Goal: Communication & Community: Answer question/provide support

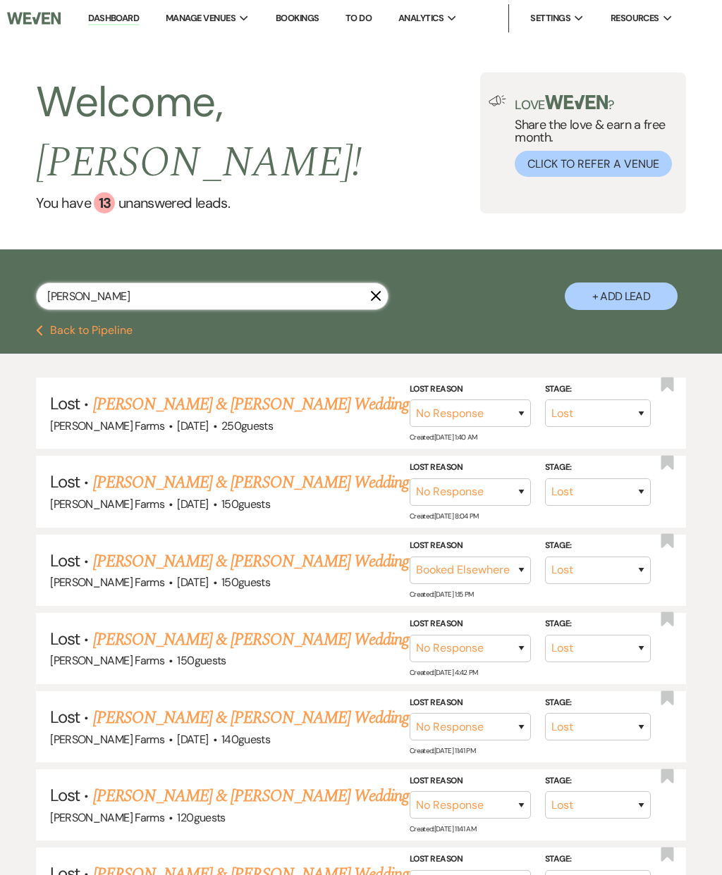
click at [247, 283] on input "[PERSON_NAME]" at bounding box center [212, 296] width 352 height 27
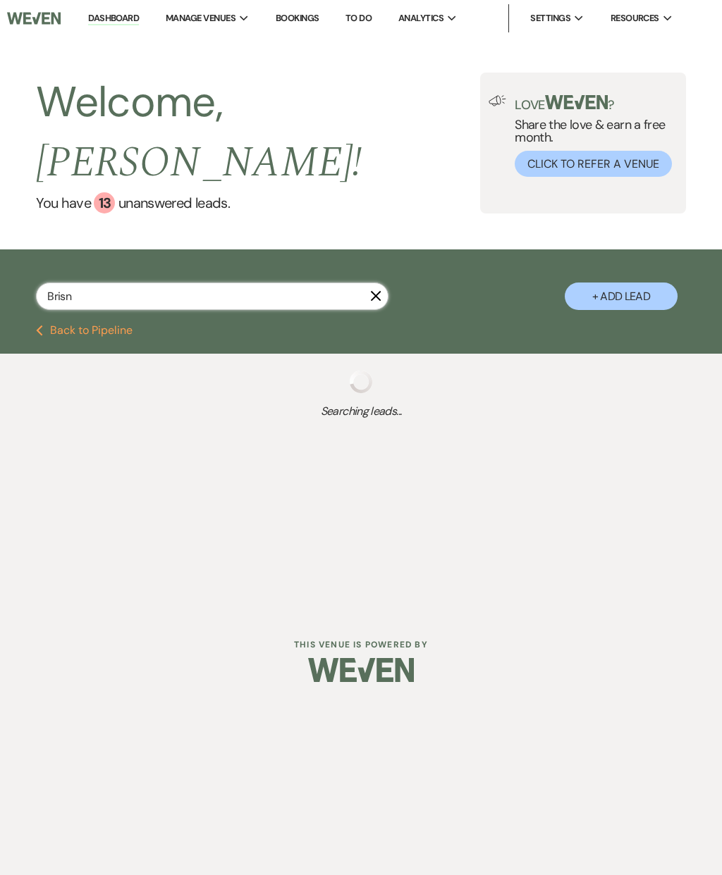
type input "Brisnn"
select select "8"
select select "5"
select select "8"
select select "5"
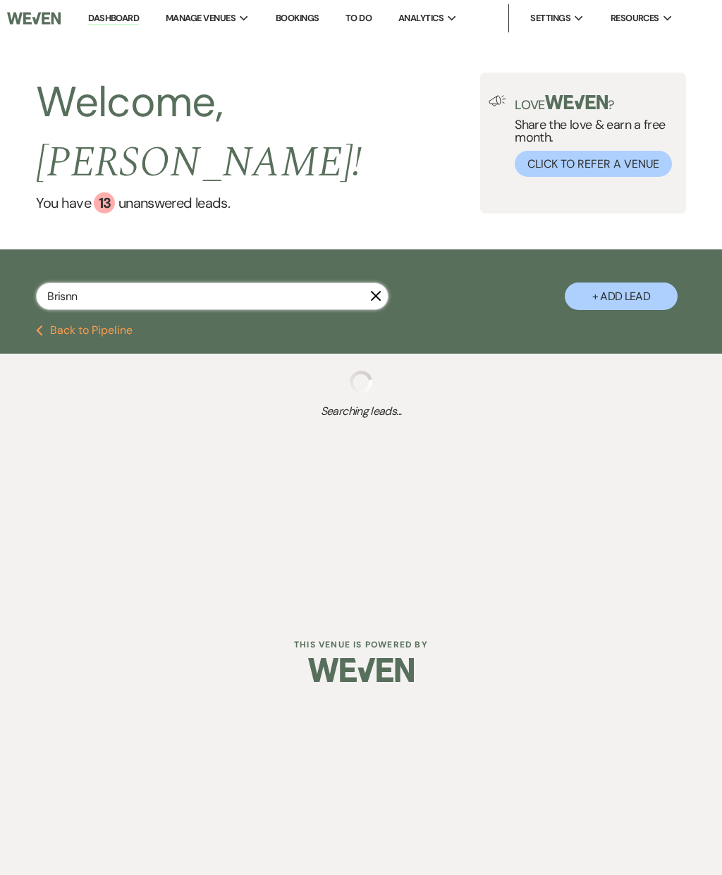
select select "8"
select select "6"
select select "8"
select select "5"
select select "8"
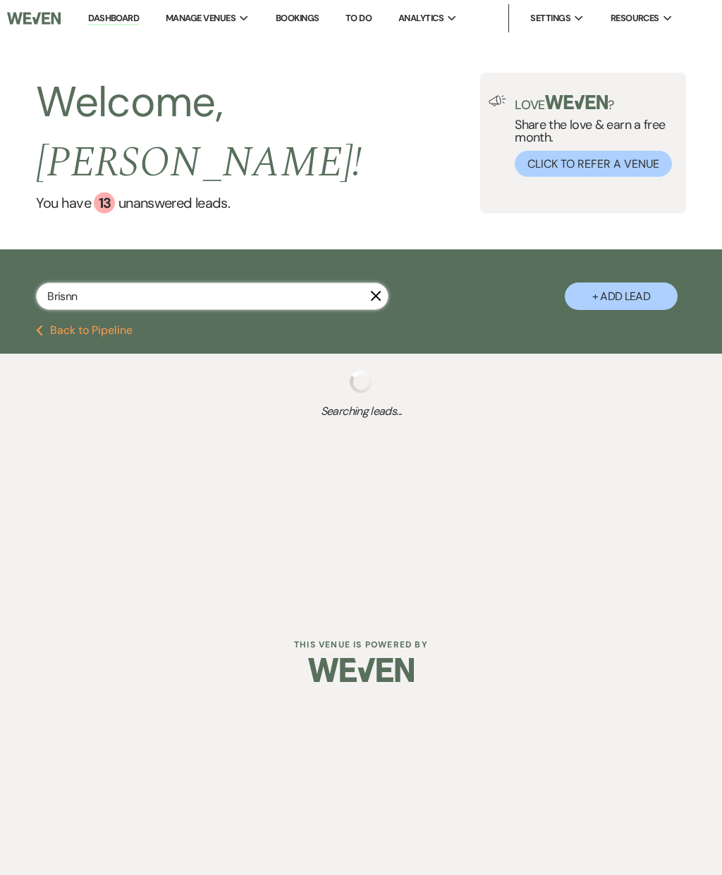
select select "5"
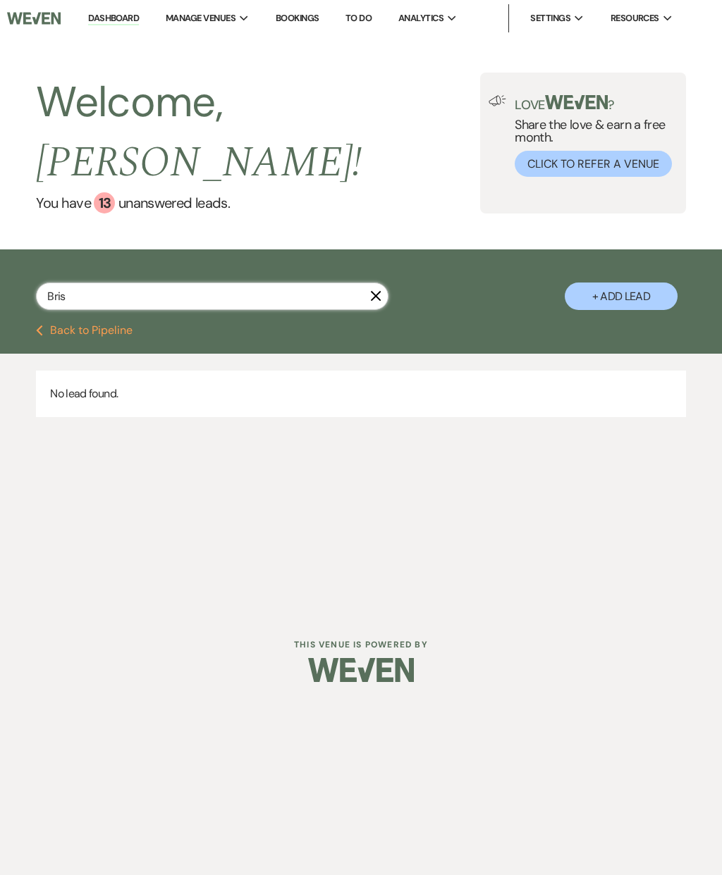
type input "Bri"
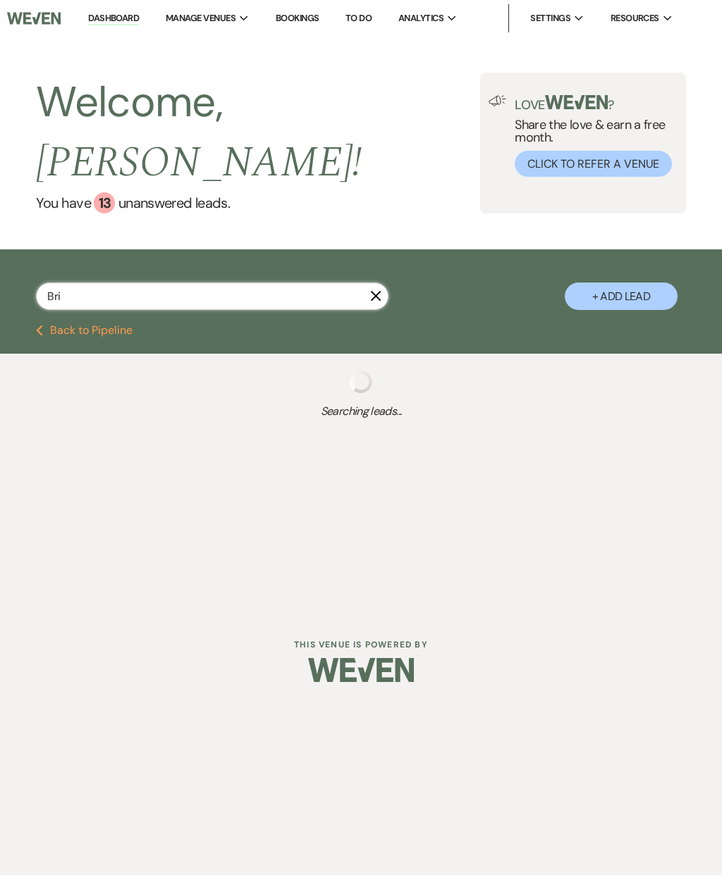
select select "8"
select select "3"
select select "8"
select select "5"
select select "8"
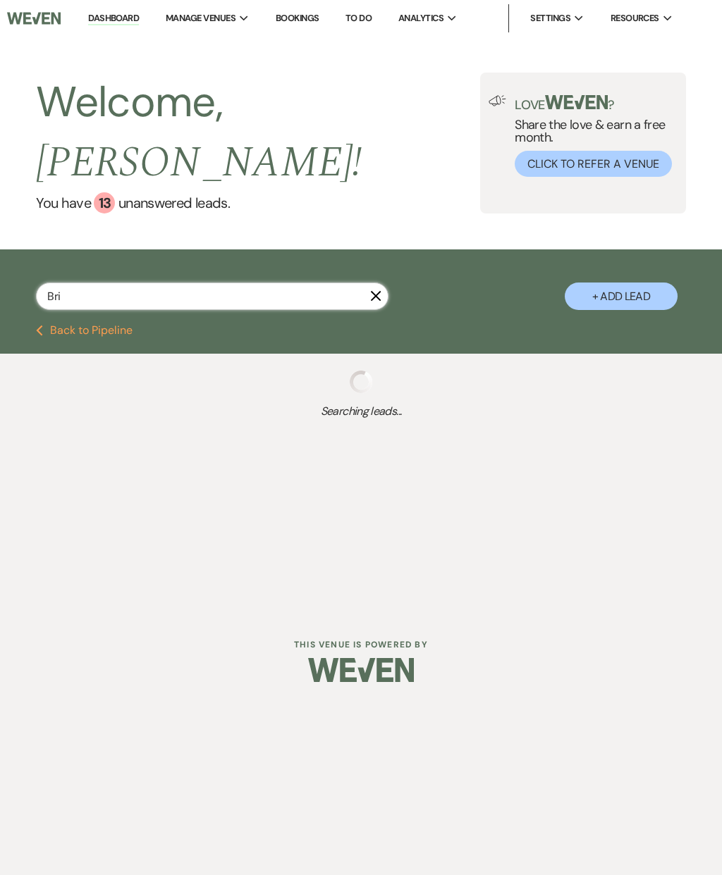
select select "5"
select select "8"
select select "1"
select select "8"
select select "5"
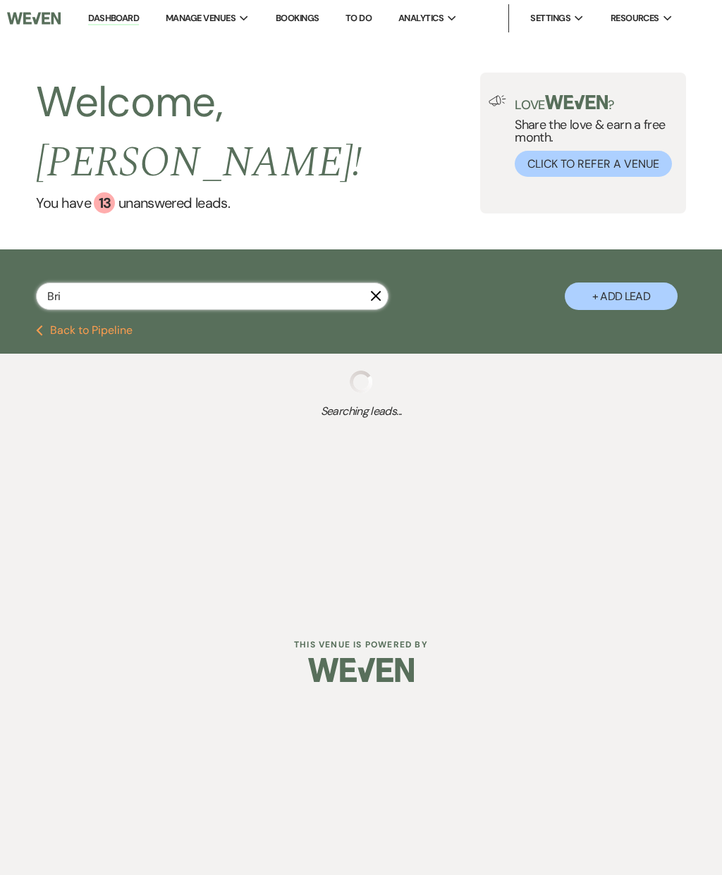
select select "8"
select select "5"
select select "8"
select select "1"
select select "8"
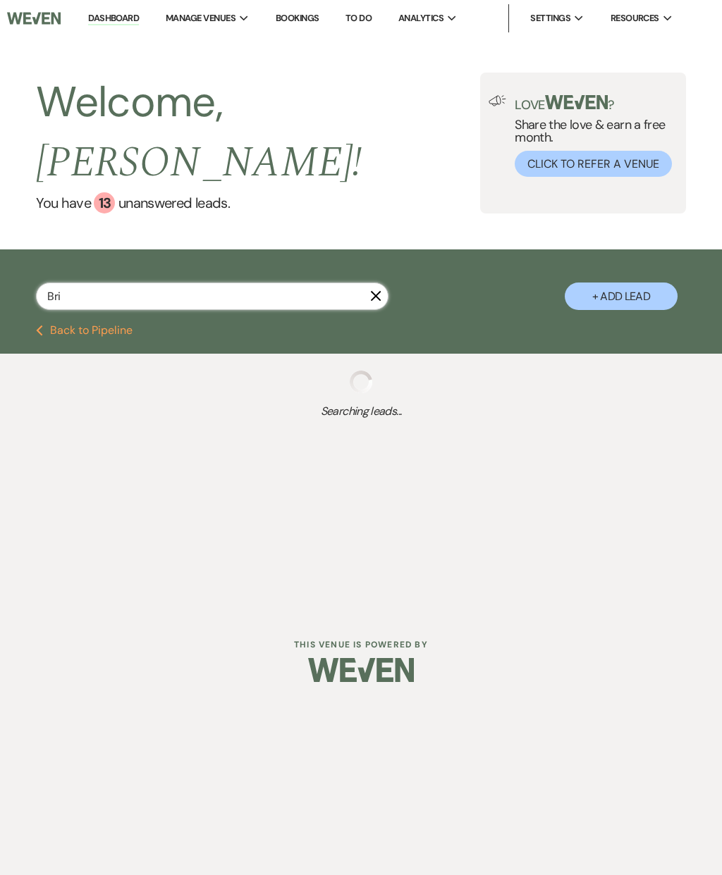
select select "5"
select select "8"
select select "10"
select select "8"
select select "5"
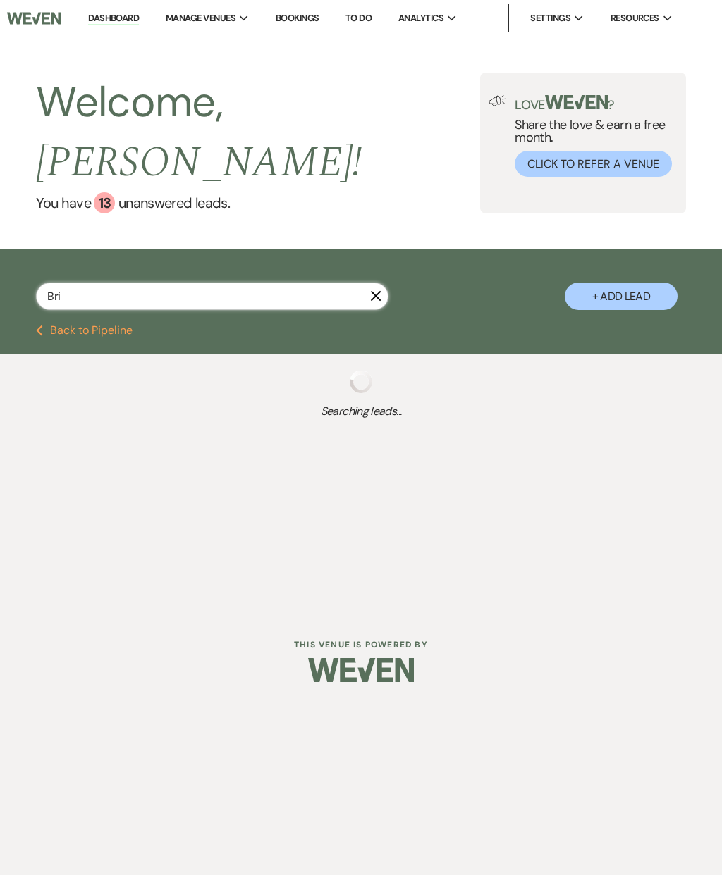
select select "8"
select select "5"
select select "8"
select select "10"
select select "8"
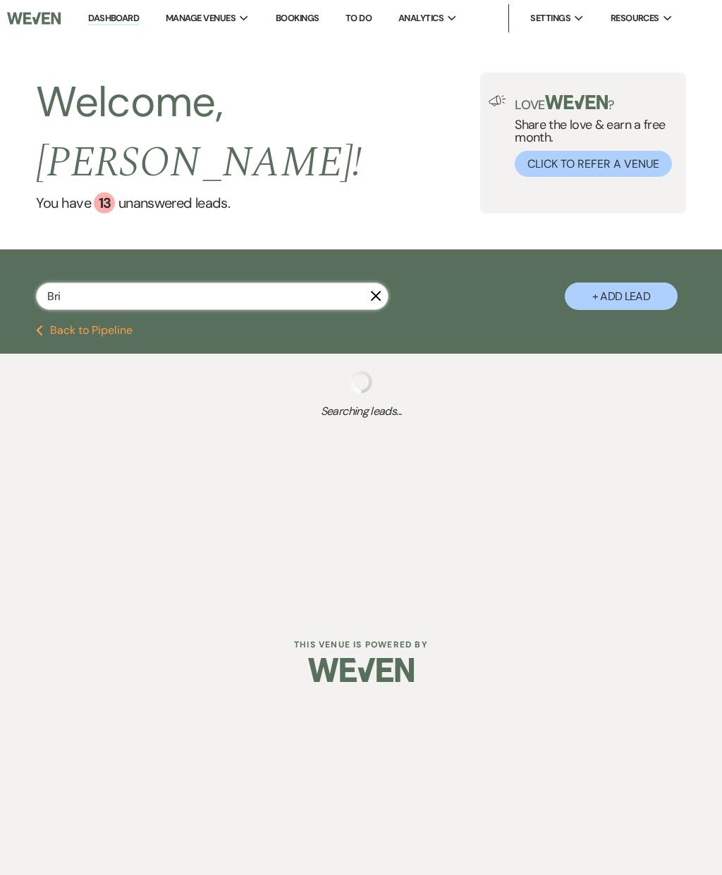
select select "5"
select select "8"
select select "10"
select select "8"
select select "5"
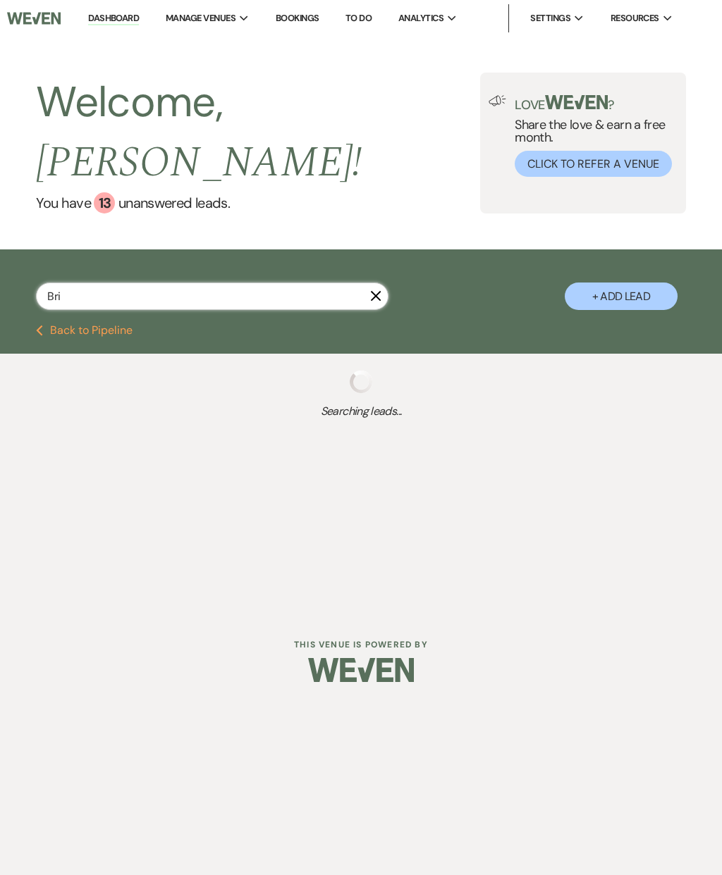
select select "8"
select select "5"
select select "8"
select select "5"
select select "8"
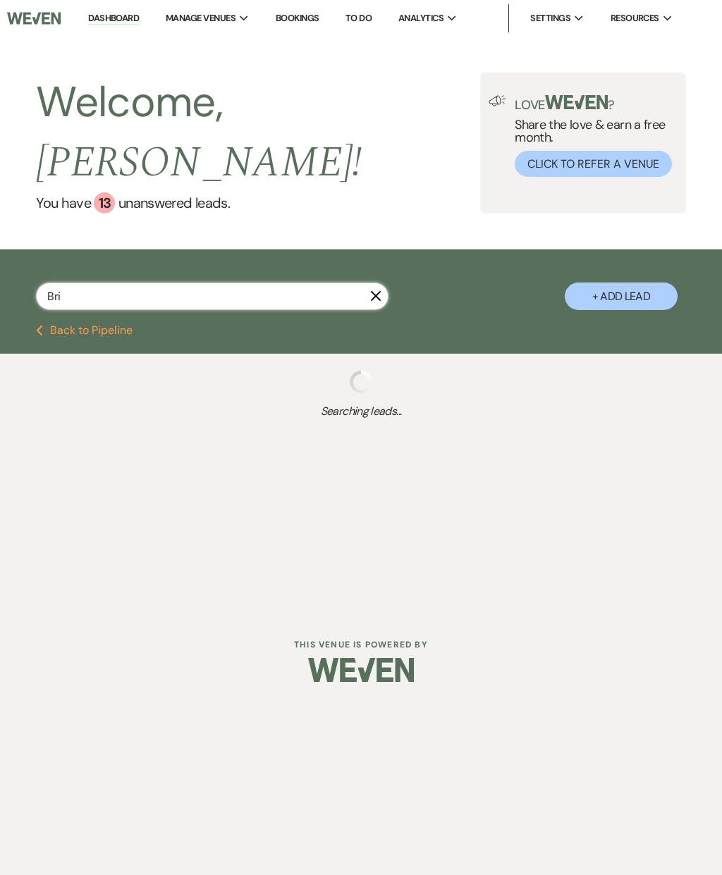
select select "4"
select select "8"
select select "5"
select select "8"
select select "5"
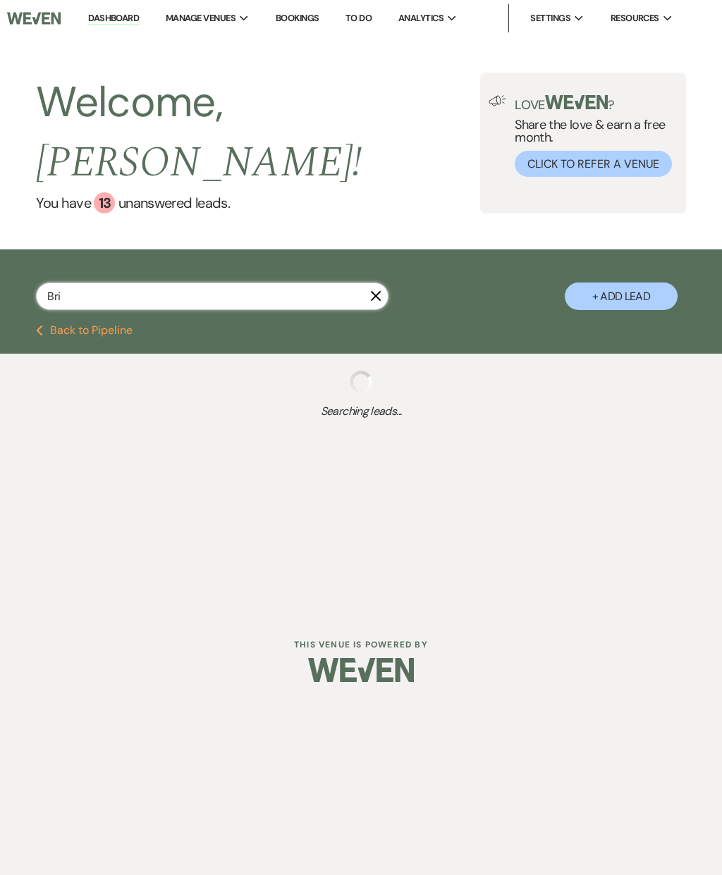
select select "8"
select select "5"
select select "8"
select select "5"
select select "8"
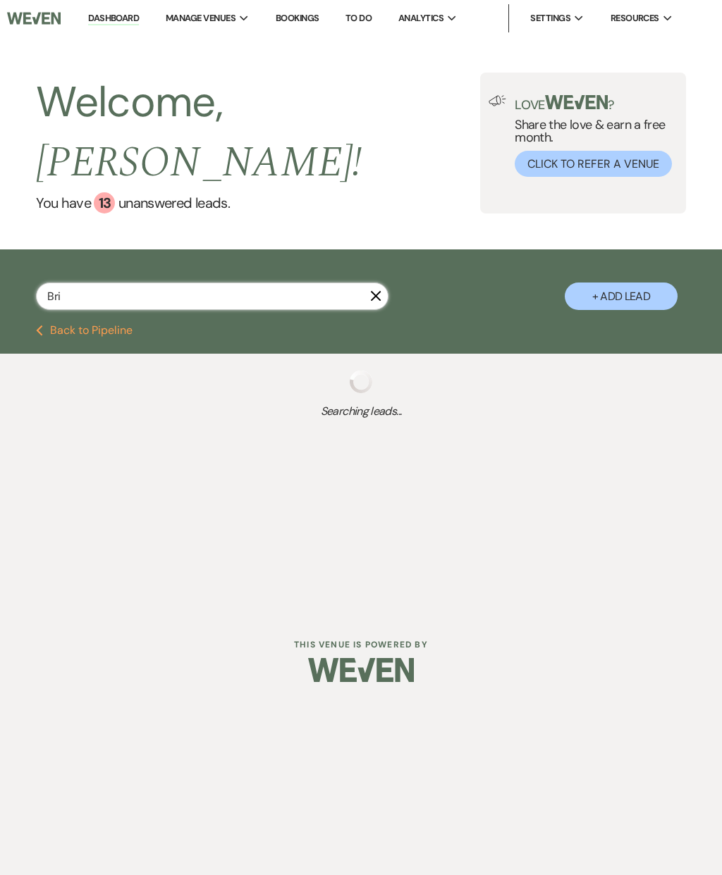
select select "5"
select select "8"
select select "4"
select select "8"
select select "4"
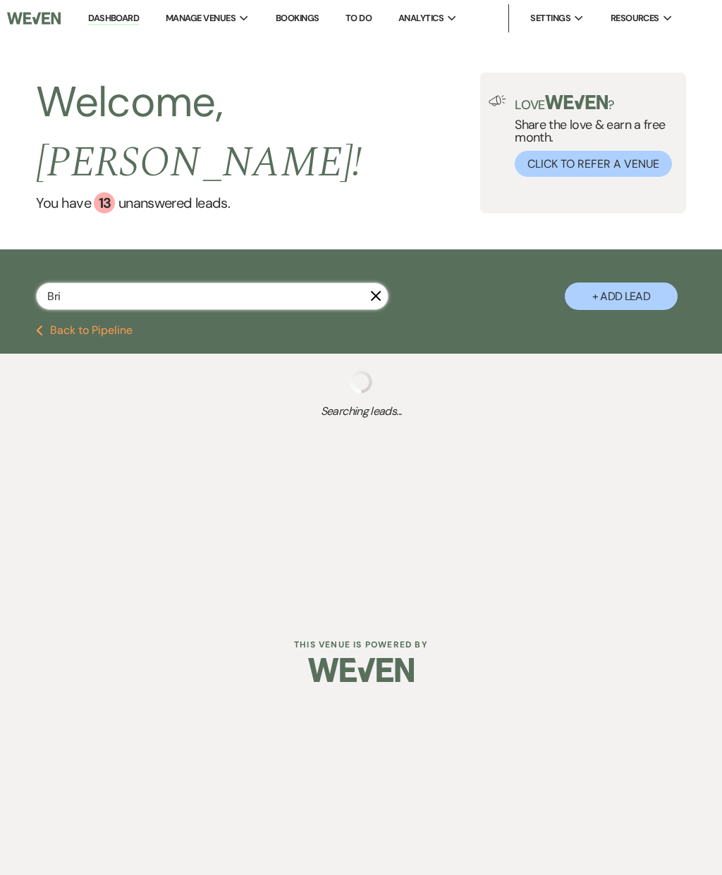
select select "8"
select select "5"
select select "8"
select select "5"
select select "8"
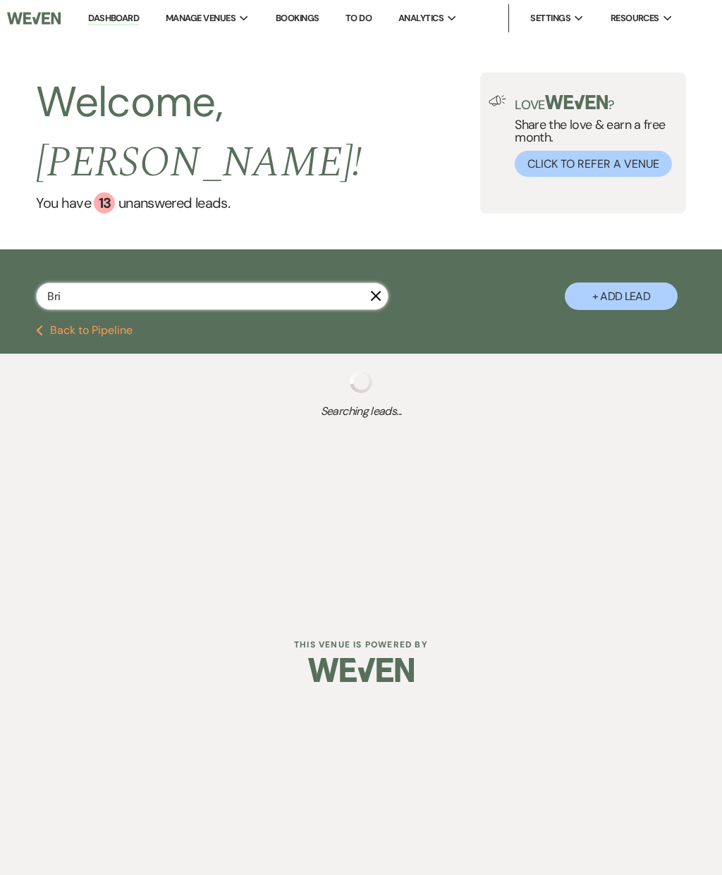
select select "5"
select select "8"
select select "5"
select select "8"
select select "1"
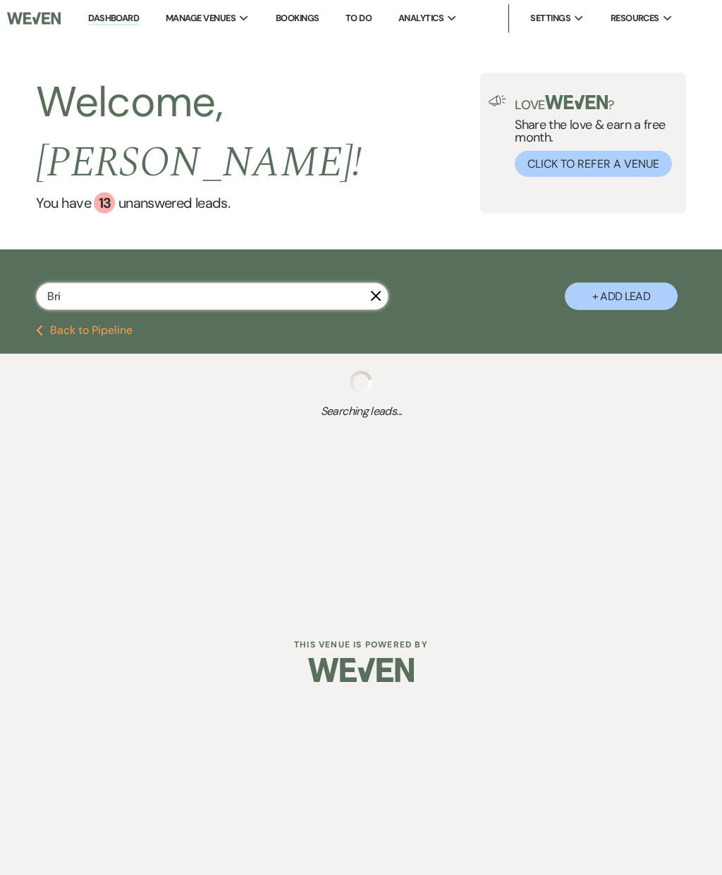
select select "8"
select select "6"
select select "8"
select select "5"
select select "8"
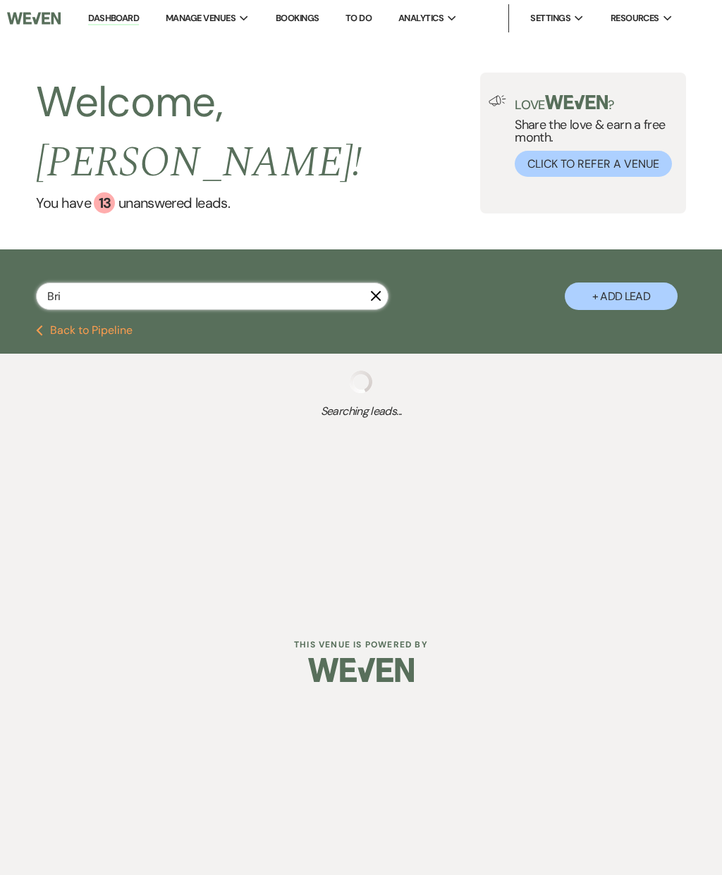
select select "5"
select select "8"
select select "5"
select select "8"
select select "6"
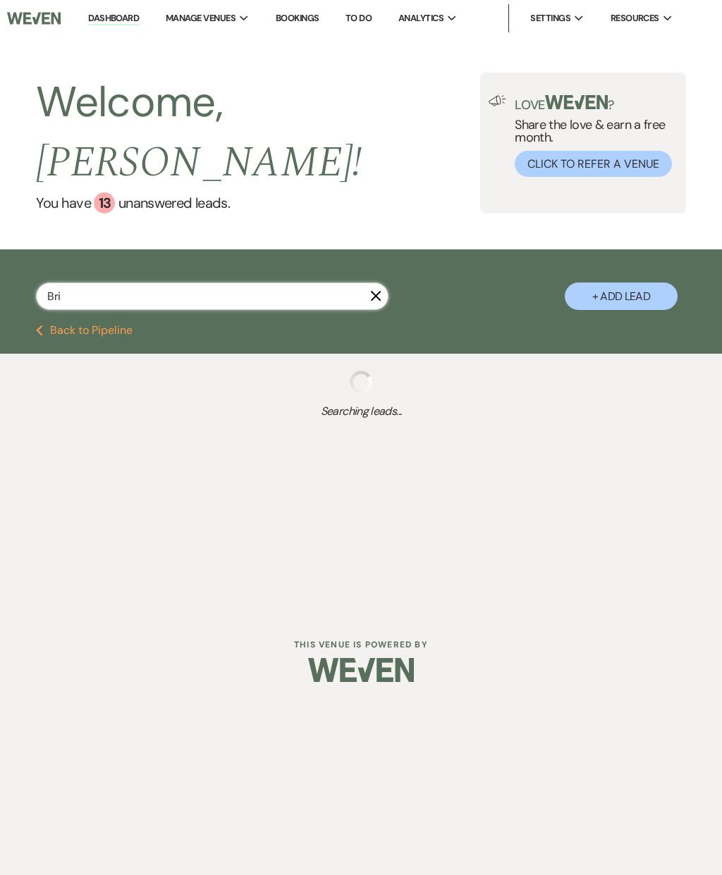
select select "8"
select select "4"
select select "8"
select select "10"
select select "8"
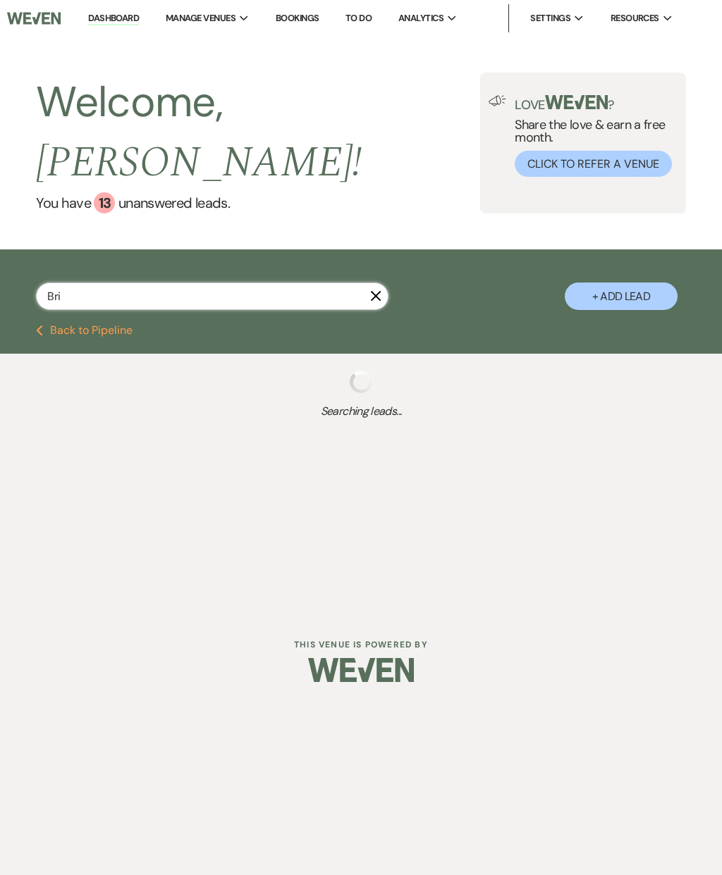
select select "5"
select select "8"
select select "5"
select select "8"
select select "5"
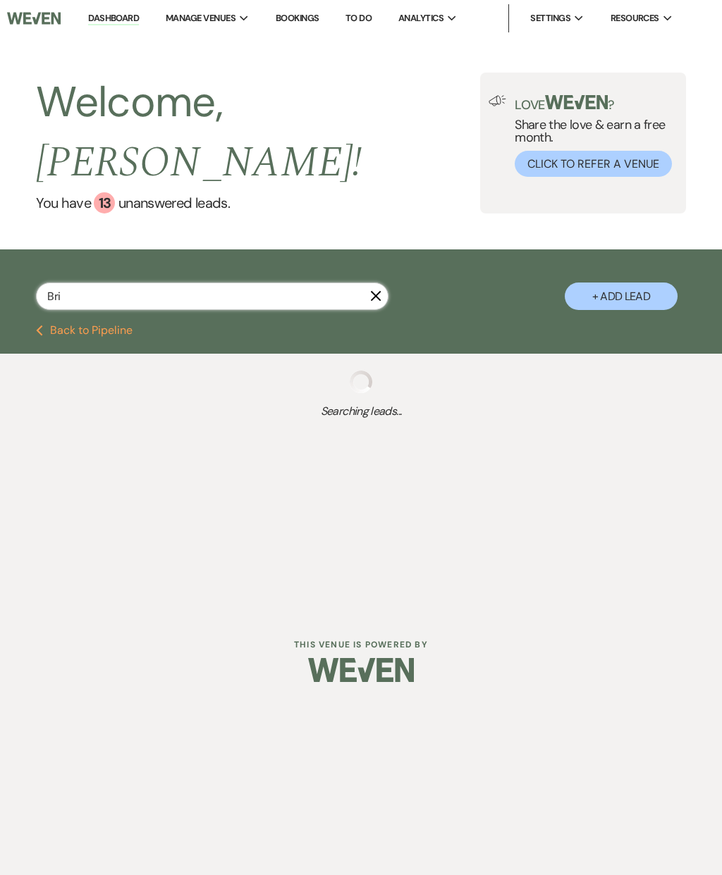
select select "8"
select select "4"
select select "8"
select select "6"
select select "8"
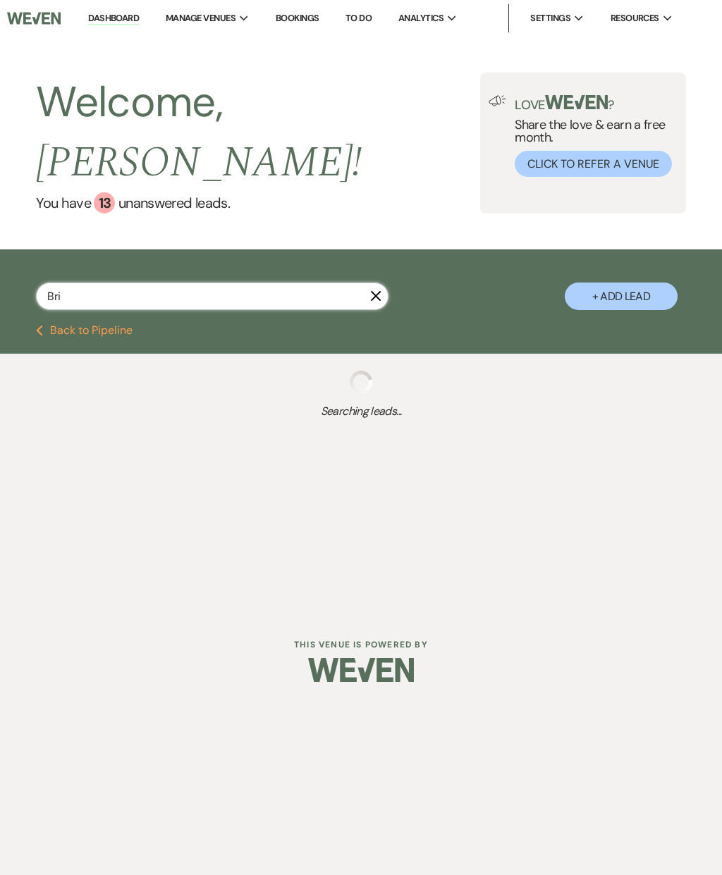
select select "5"
select select "8"
select select "5"
select select "8"
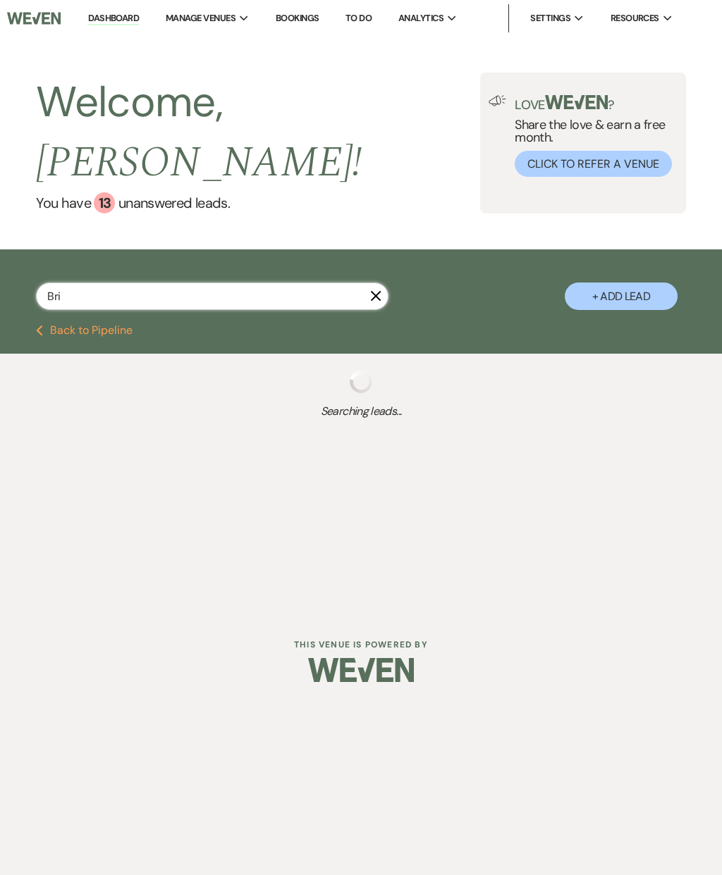
select select "6"
select select "8"
select select "5"
select select "8"
select select "5"
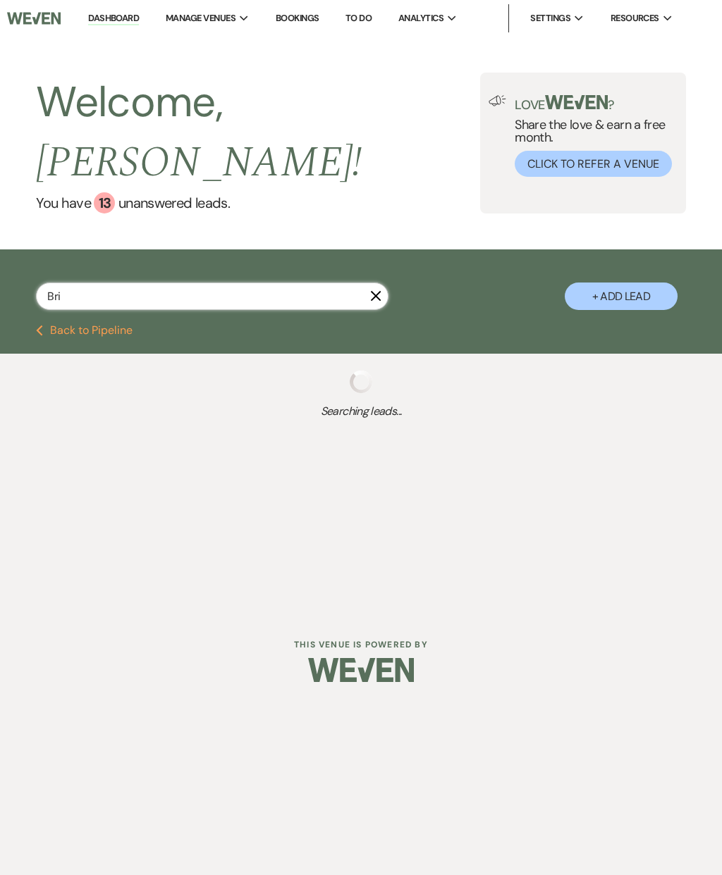
select select "8"
select select "5"
select select "8"
select select "5"
select select "8"
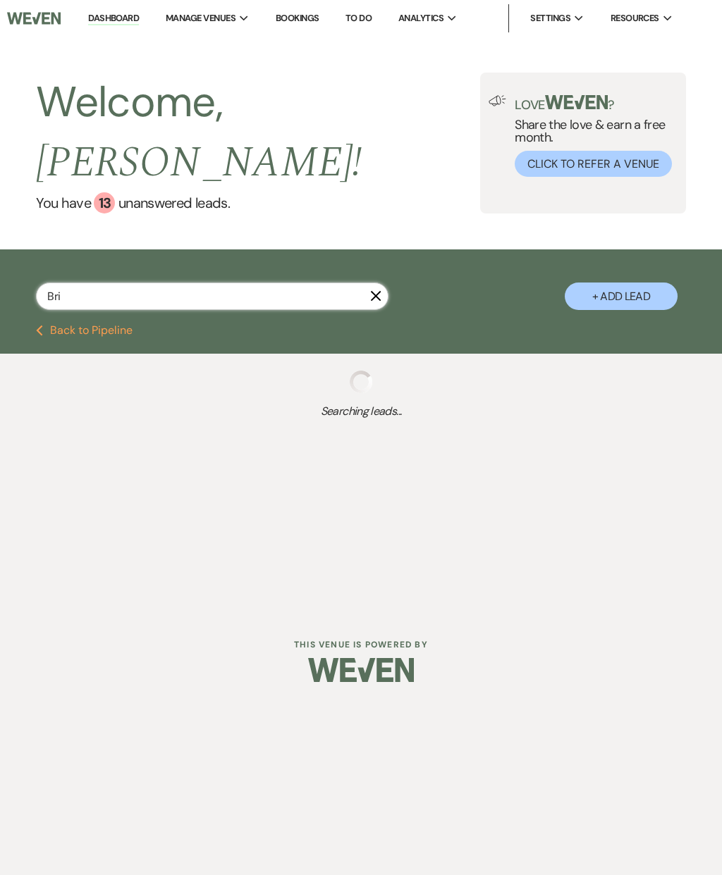
select select "5"
select select "8"
select select "5"
select select "8"
select select "5"
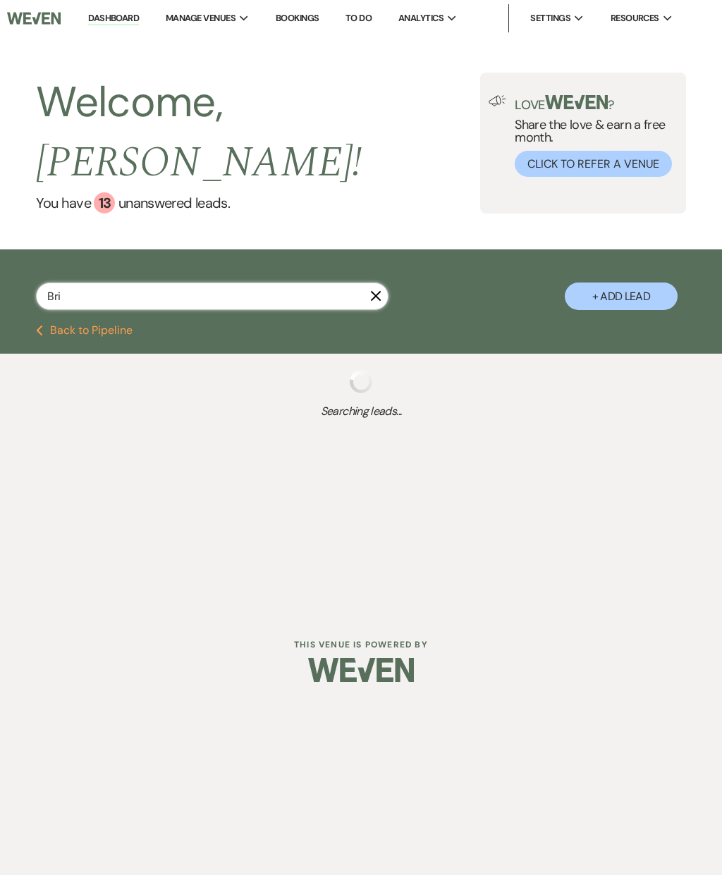
select select "8"
select select "5"
select select "8"
select select "5"
select select "8"
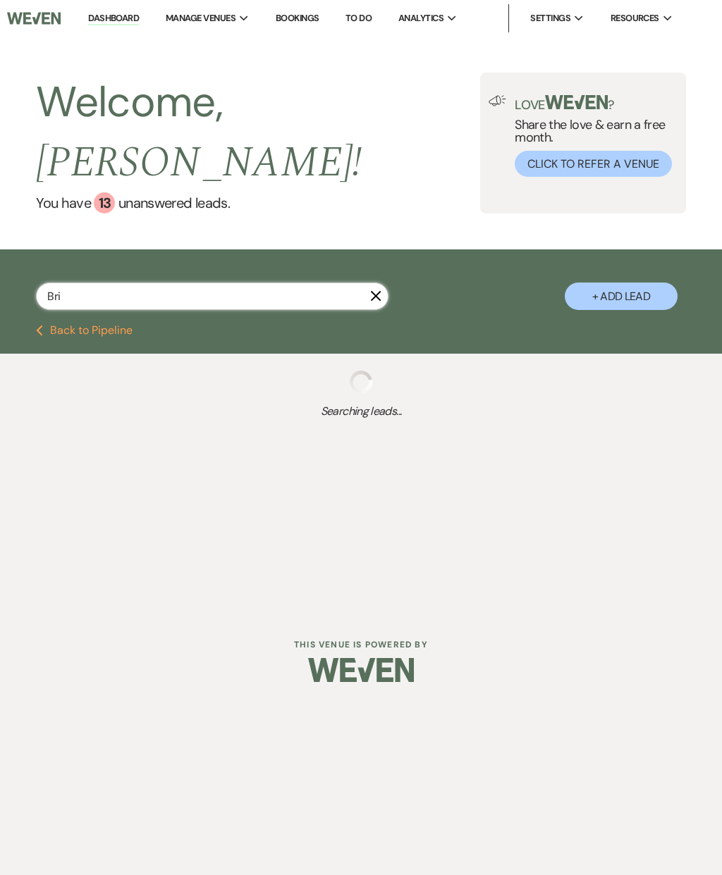
select select "5"
select select "8"
select select "5"
select select "8"
select select "6"
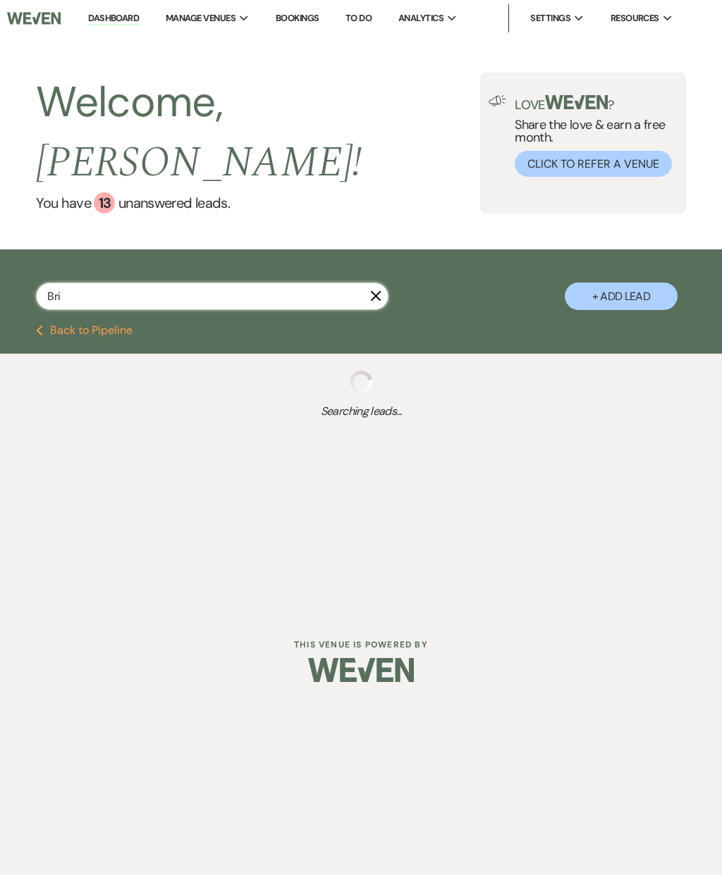
select select "8"
select select "5"
select select "8"
select select "5"
select select "8"
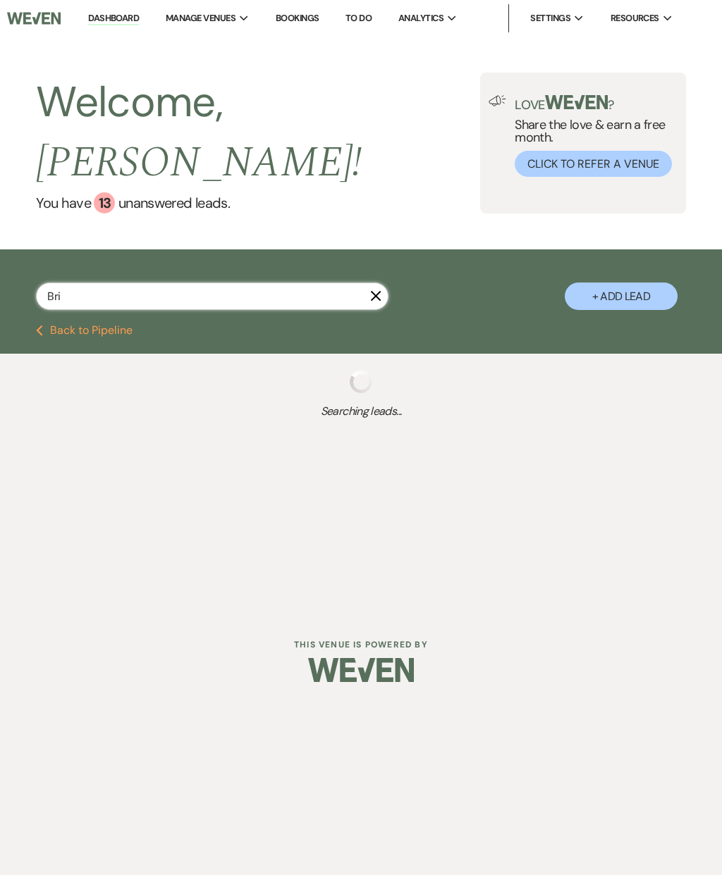
select select "5"
select select "8"
select select "6"
select select "8"
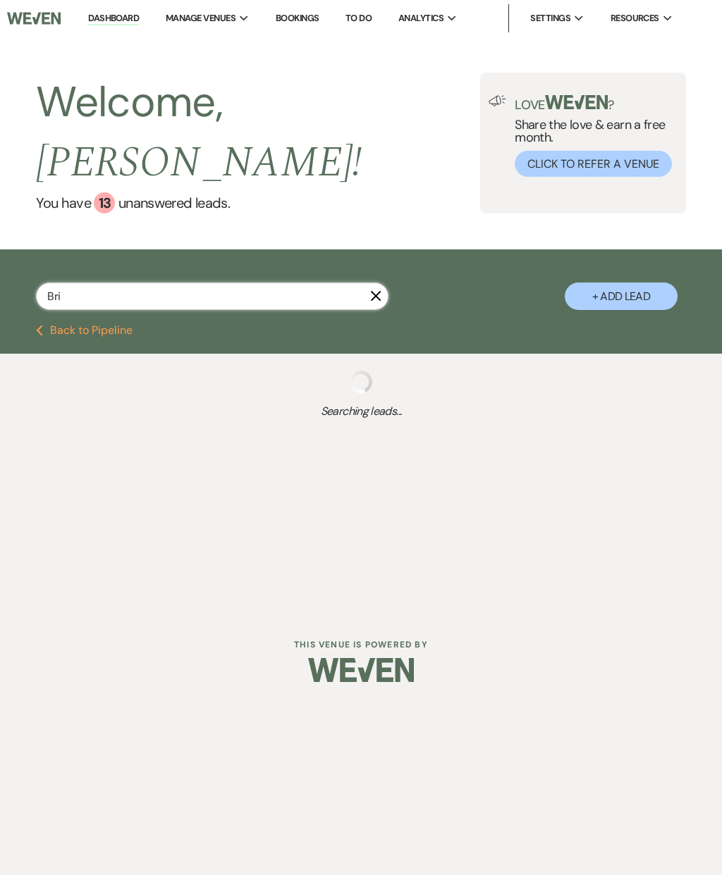
select select "5"
select select "8"
select select "5"
select select "8"
select select "6"
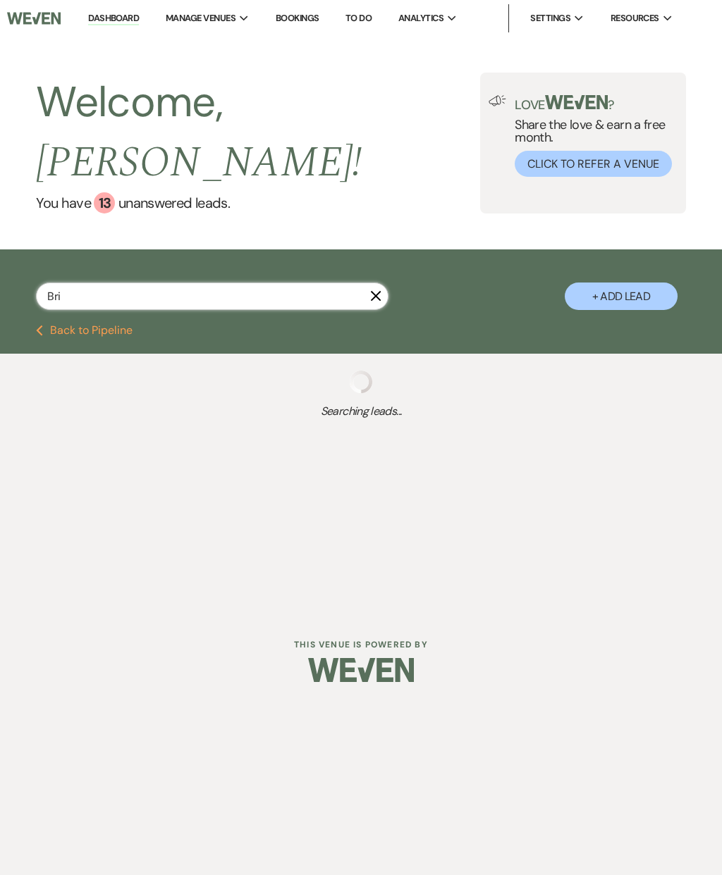
select select "8"
select select "5"
select select "8"
select select "5"
select select "8"
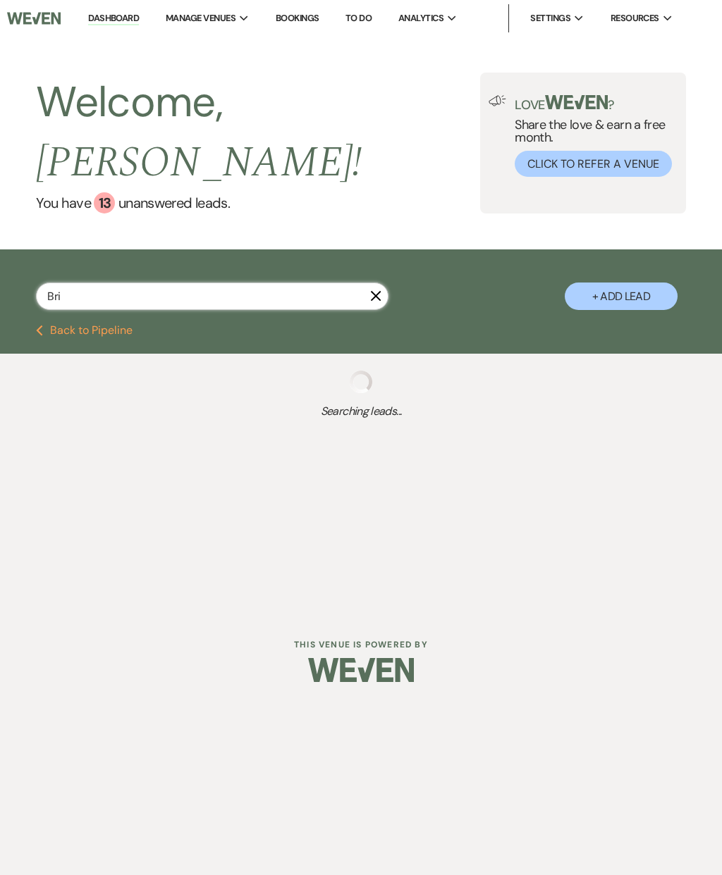
select select "5"
select select "8"
select select "5"
select select "8"
select select "5"
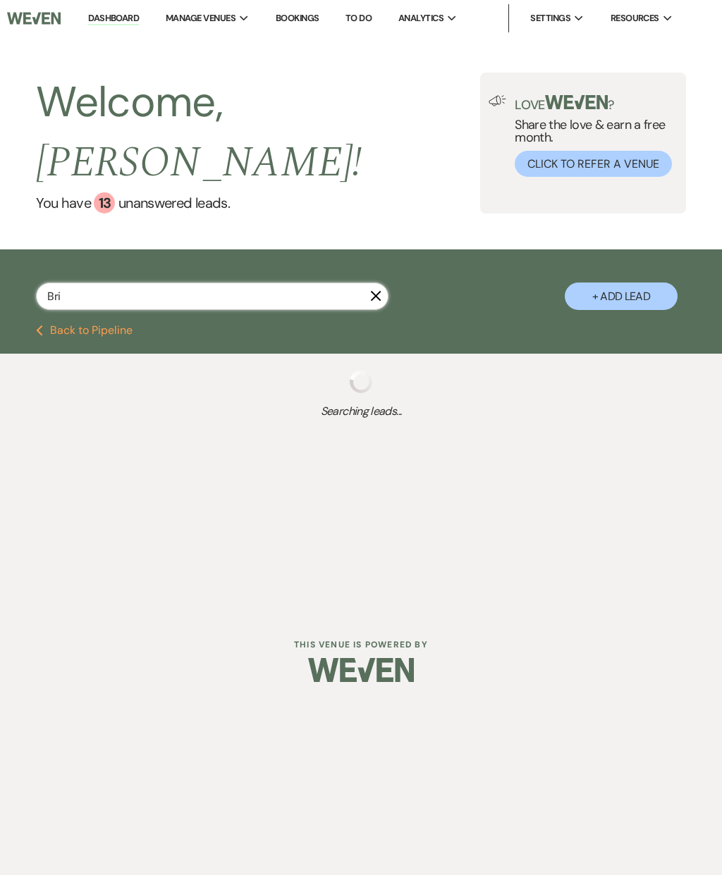
select select "8"
select select "5"
select select "8"
select select "5"
select select "8"
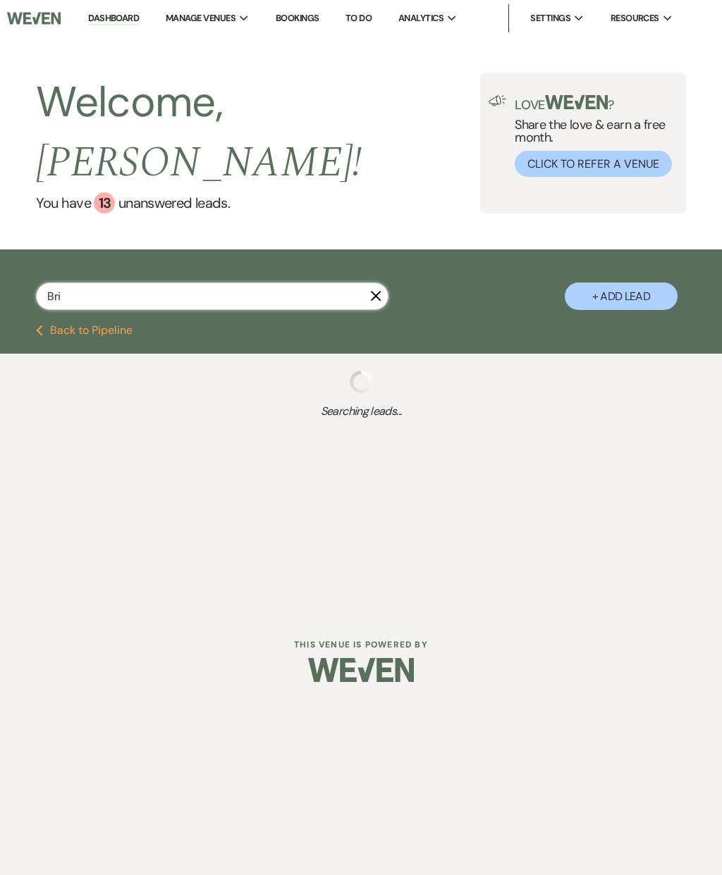
select select "5"
select select "8"
select select "5"
select select "8"
select select "5"
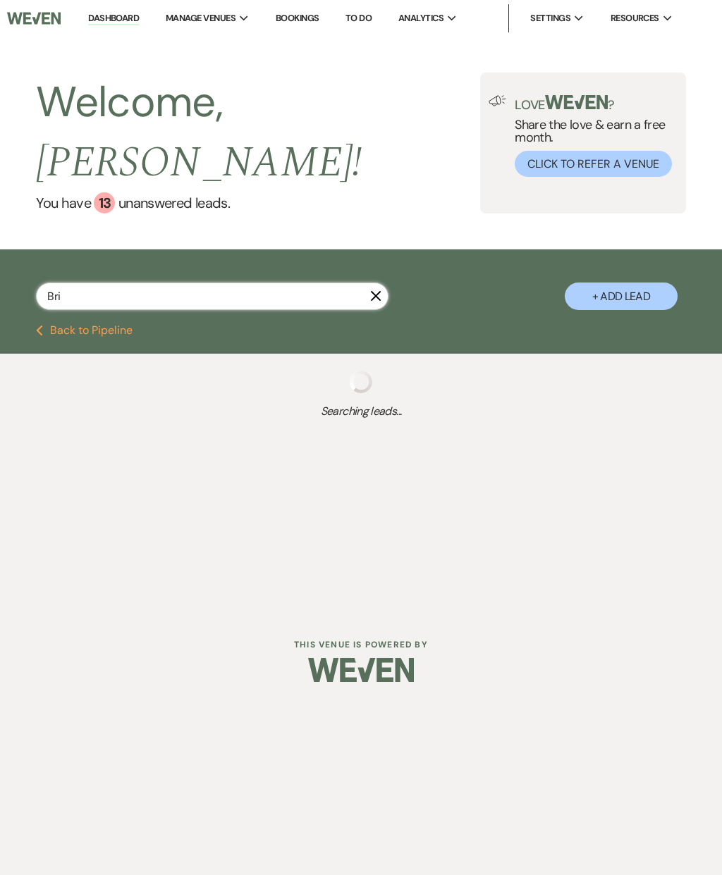
select select "8"
select select "5"
select select "8"
select select "5"
select select "8"
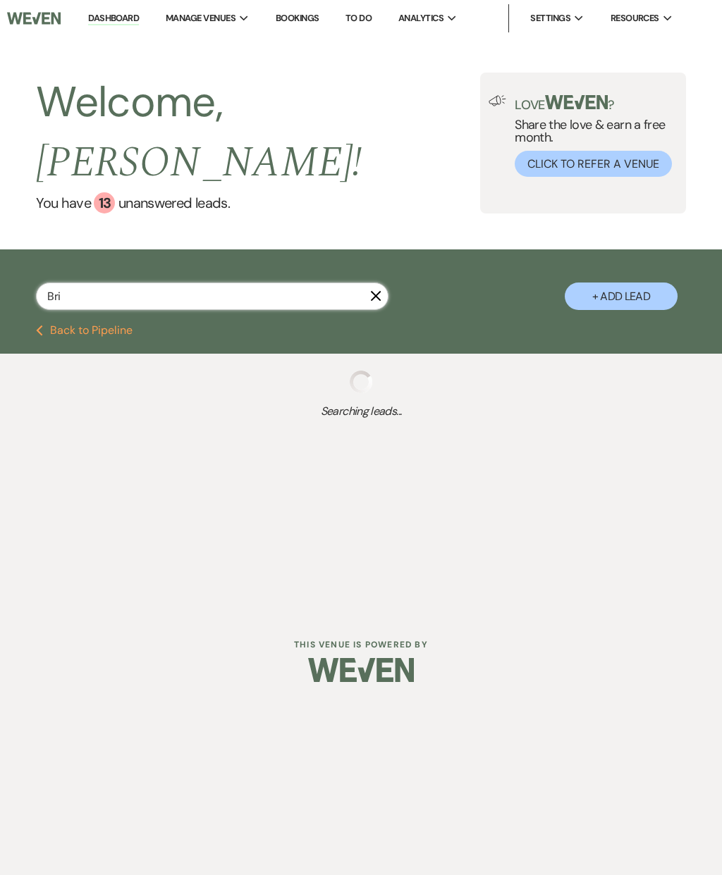
select select "6"
select select "8"
select select "1"
select select "8"
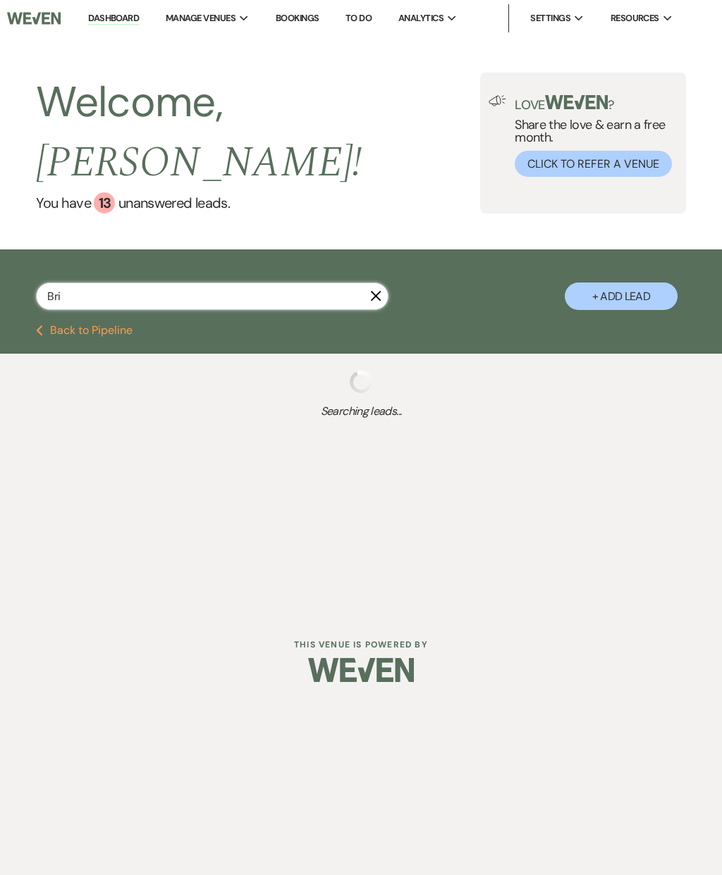
select select "5"
select select "8"
select select "1"
select select "8"
select select "5"
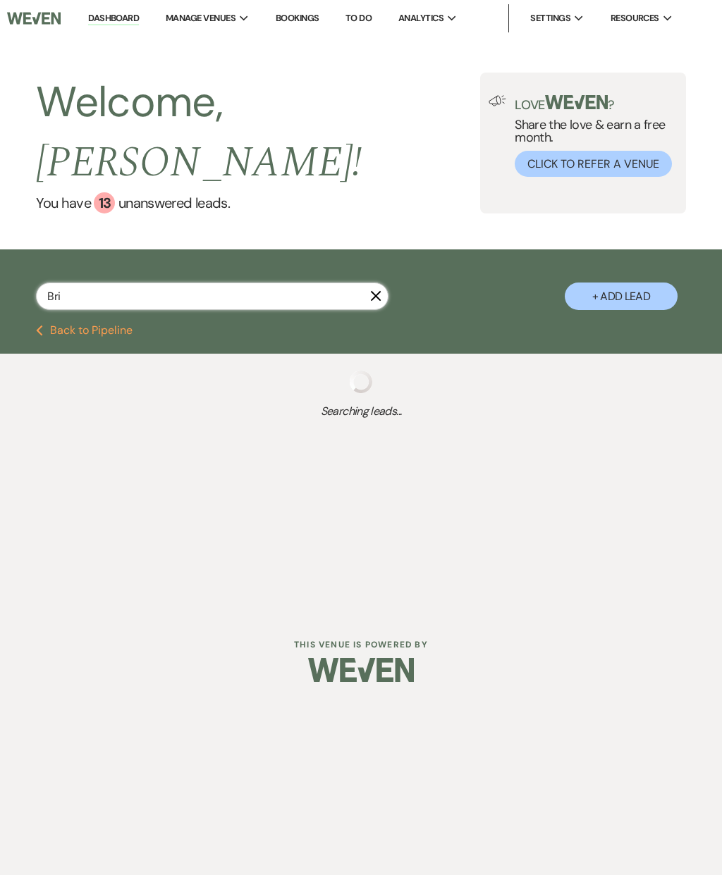
select select "8"
select select "5"
select select "8"
select select "5"
select select "8"
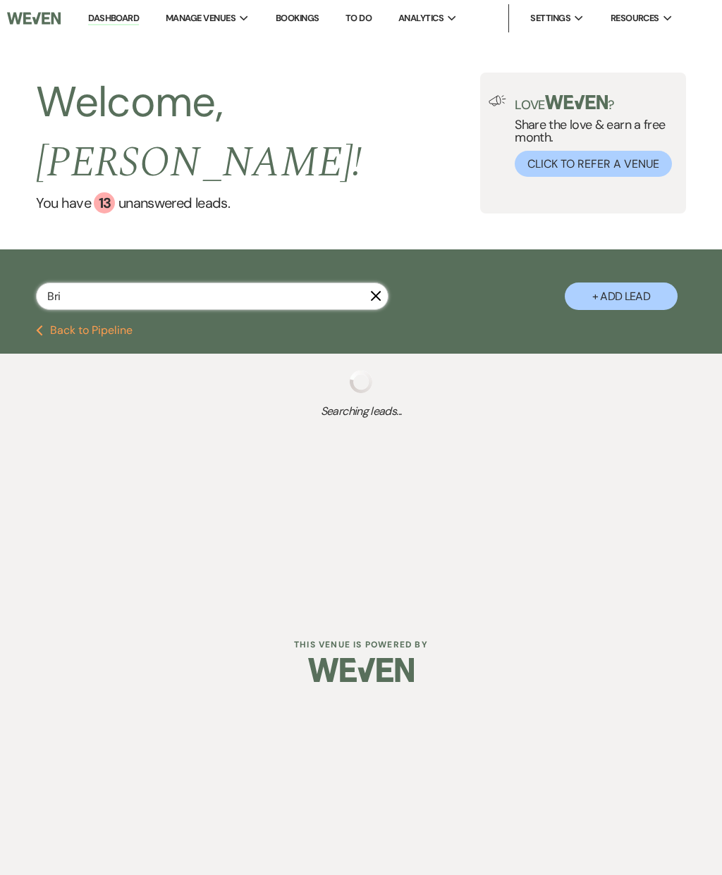
select select "8"
select select "1"
select select "8"
select select "1"
select select "8"
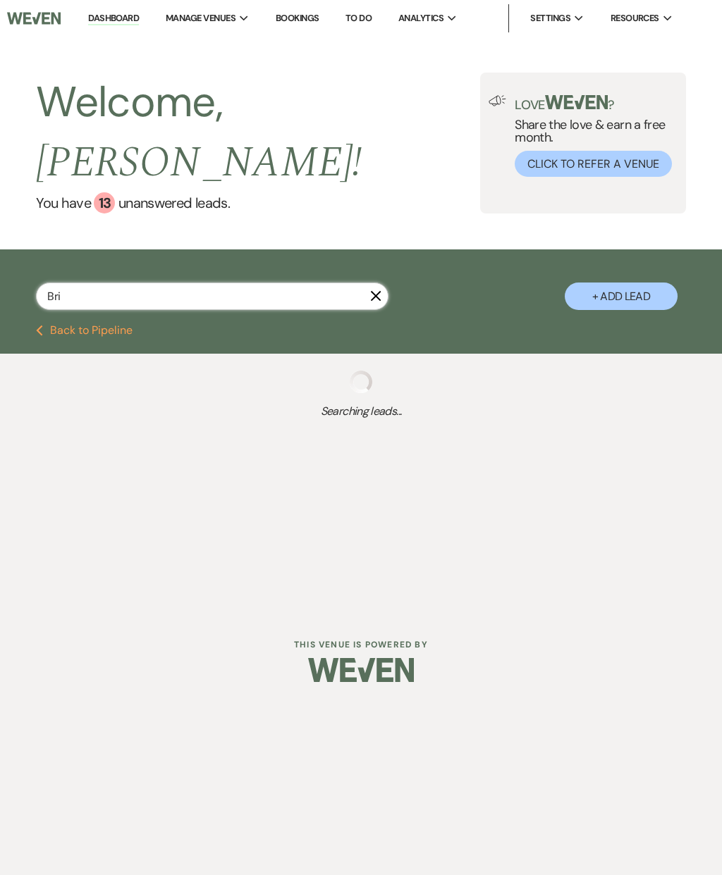
select select "5"
select select "8"
select select "2"
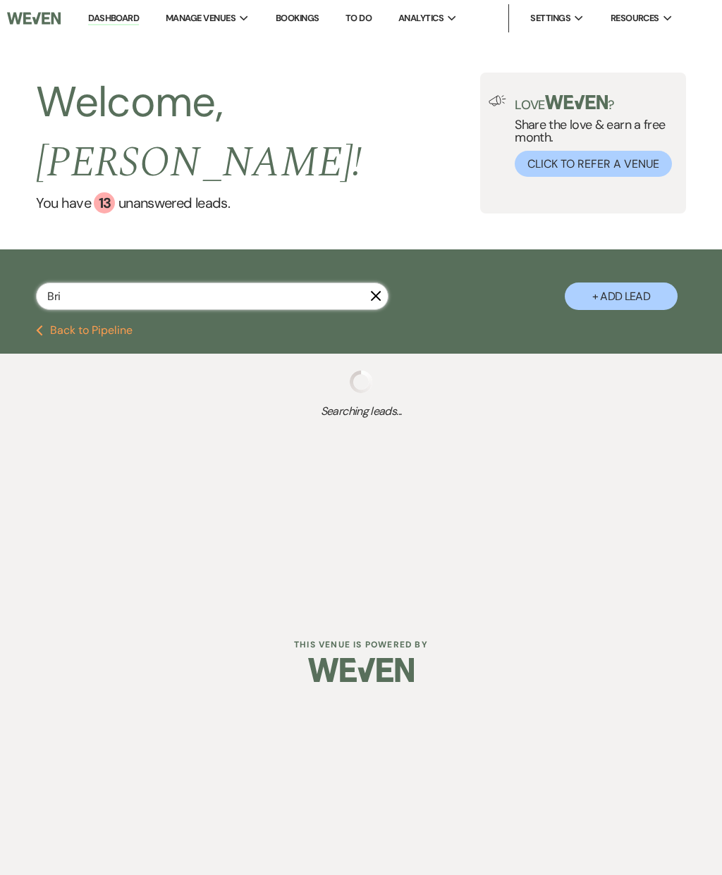
select select "8"
select select "1"
select select "8"
select select "1"
select select "8"
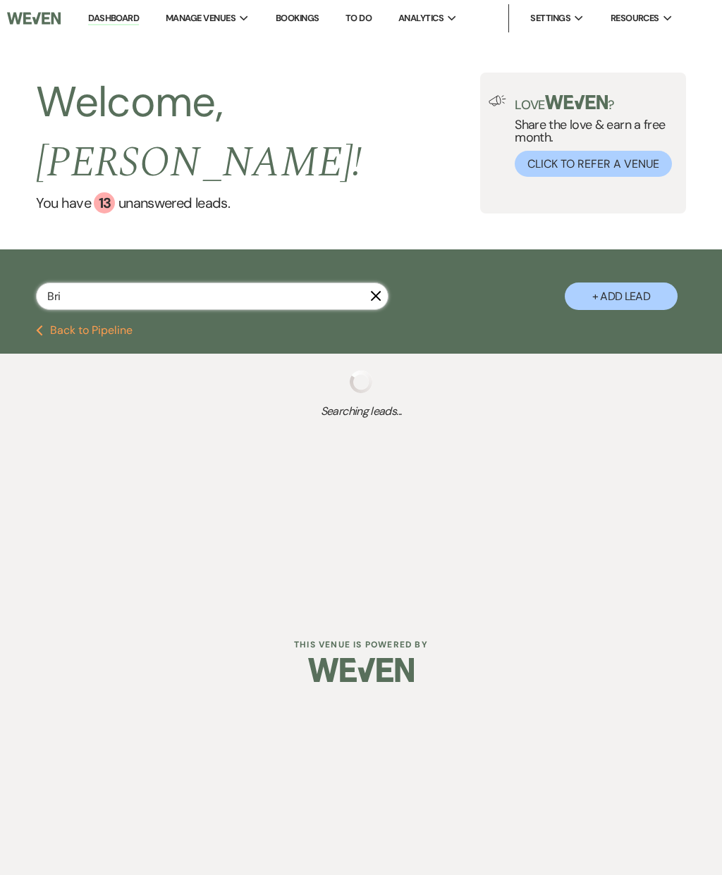
select select "8"
select select "11"
select select "8"
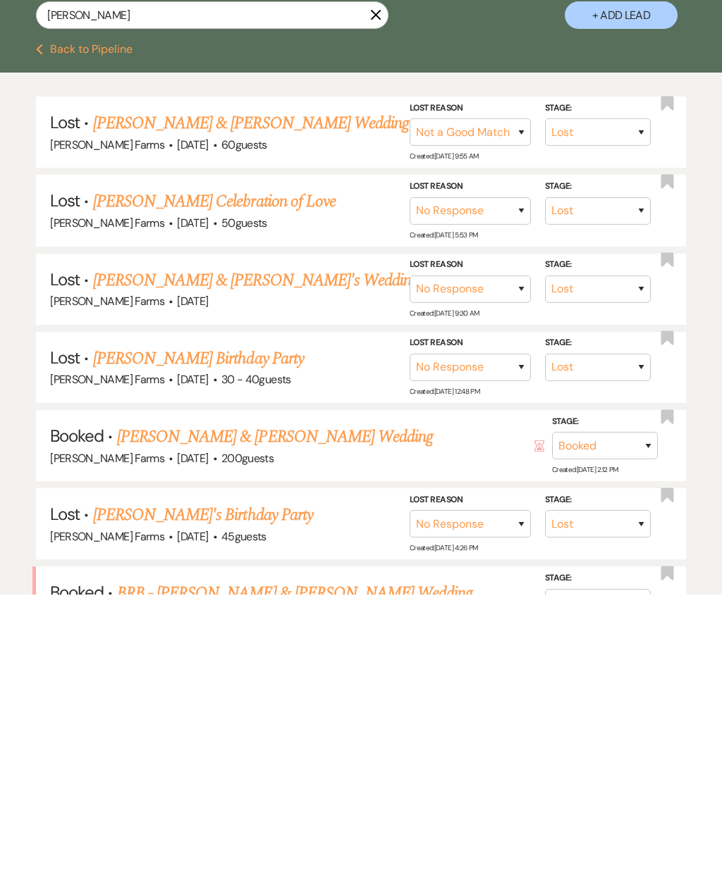
click at [365, 862] on link "BRB - [PERSON_NAME] & [PERSON_NAME] Wedding" at bounding box center [295, 874] width 356 height 25
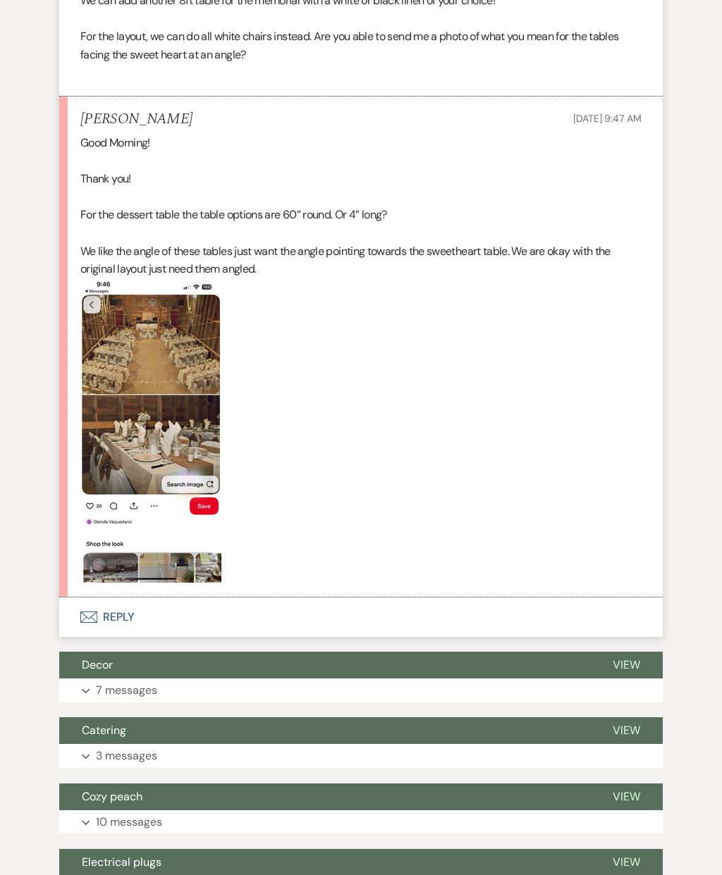
click at [140, 598] on button "Envelope Reply" at bounding box center [360, 617] width 603 height 39
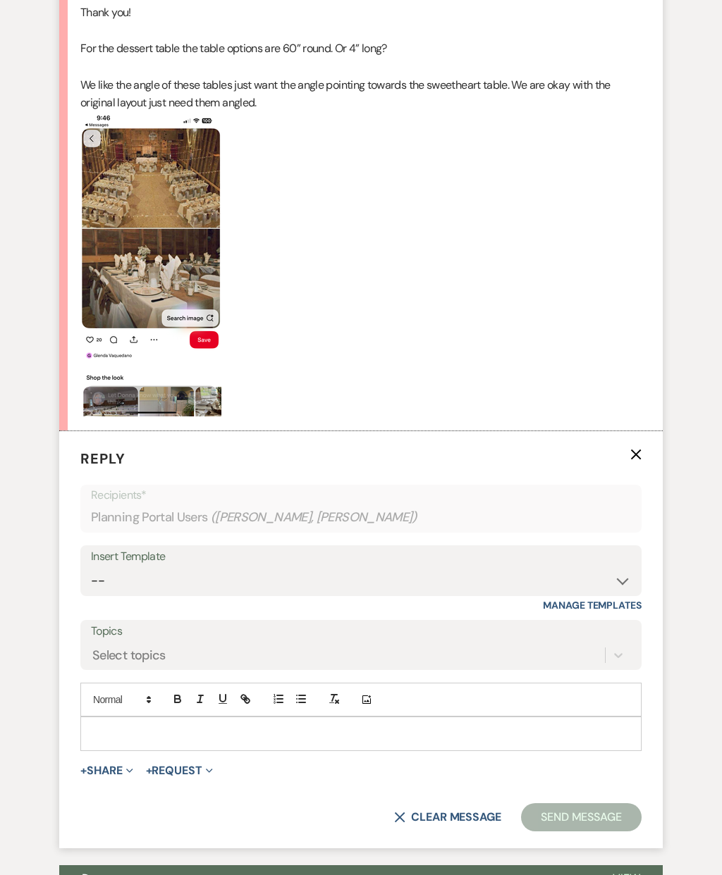
scroll to position [1641, 0]
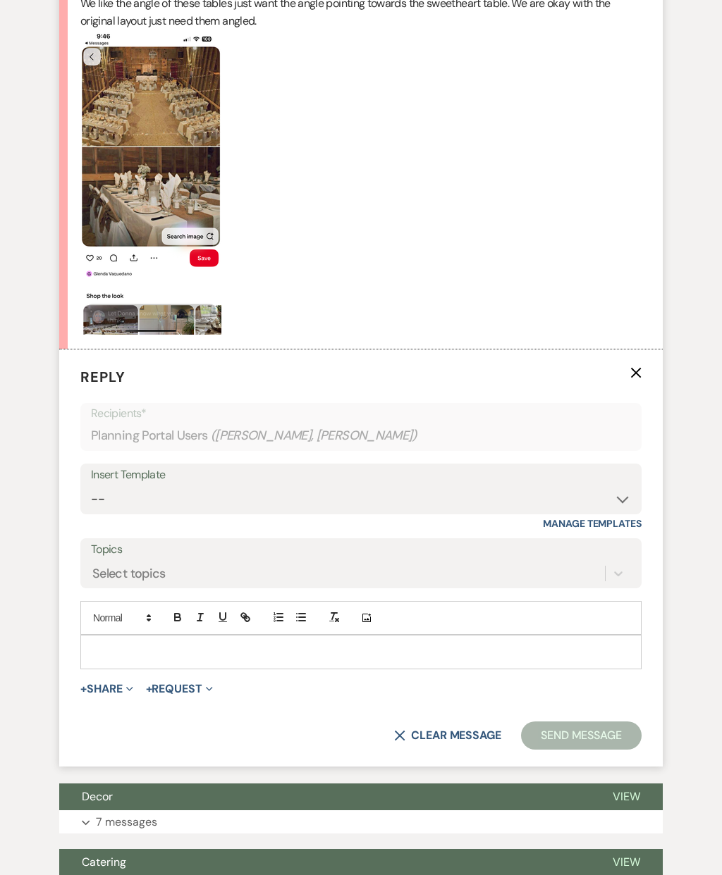
click at [367, 613] on icon "Add Photo" at bounding box center [366, 619] width 11 height 13
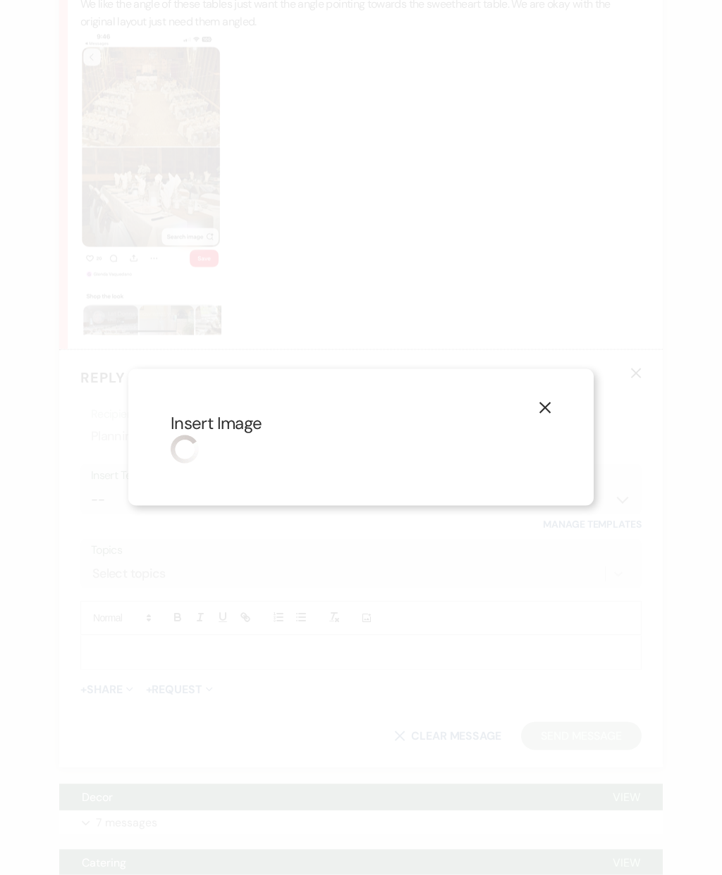
scroll to position [1642, 0]
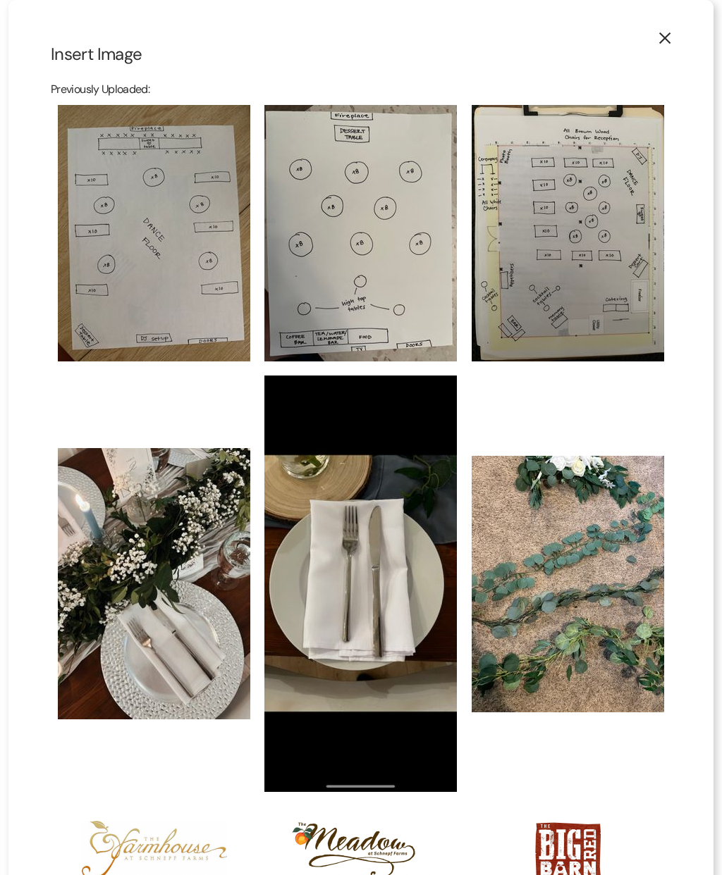
click at [665, 39] on use "button" at bounding box center [664, 37] width 11 height 11
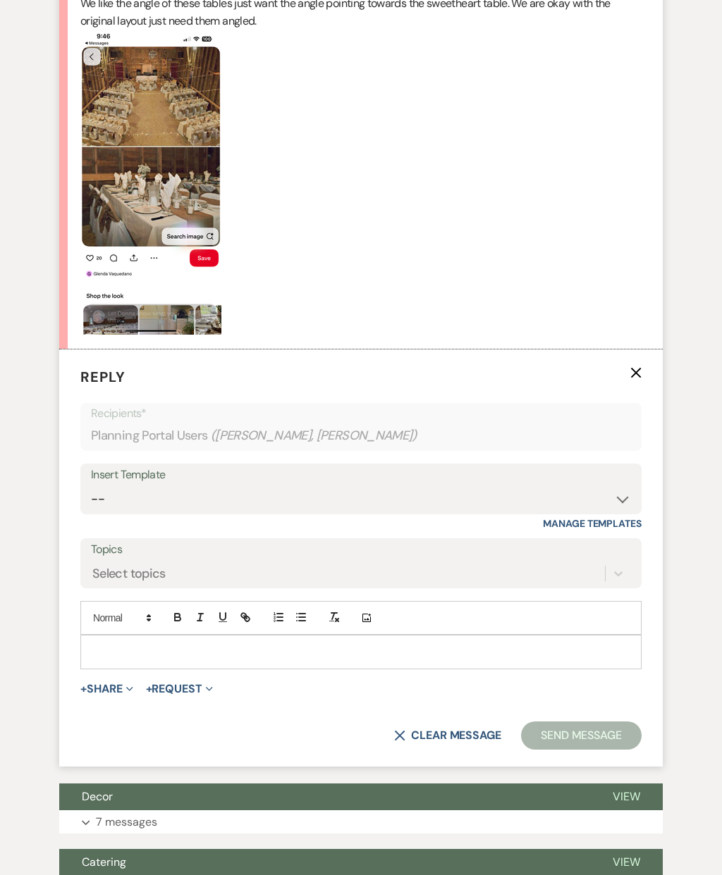
click at [368, 612] on icon "Add Photo" at bounding box center [366, 618] width 11 height 13
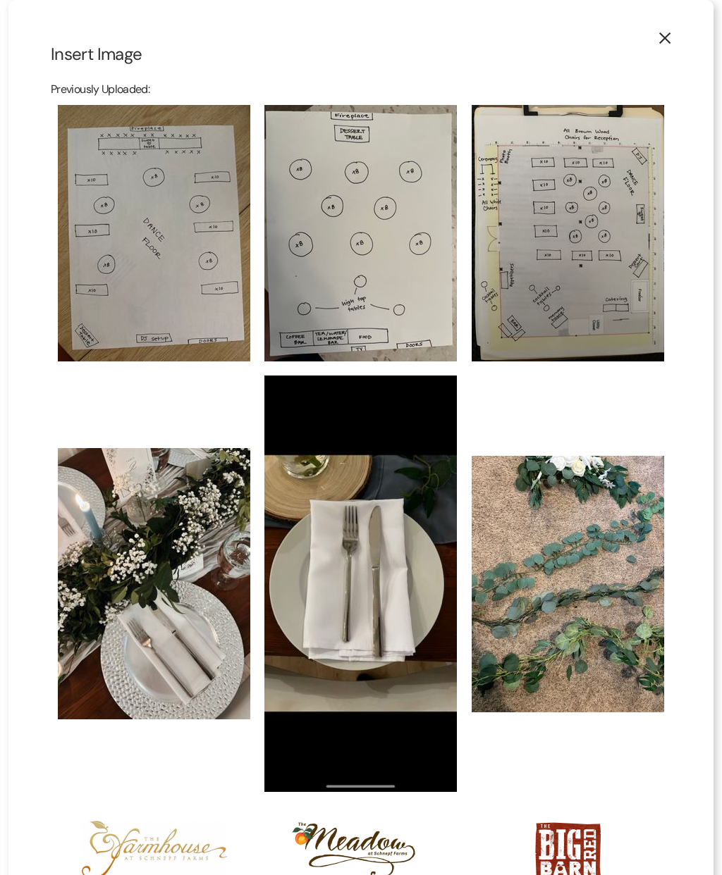
scroll to position [0, 0]
click at [673, 30] on button "X" at bounding box center [664, 37] width 97 height 75
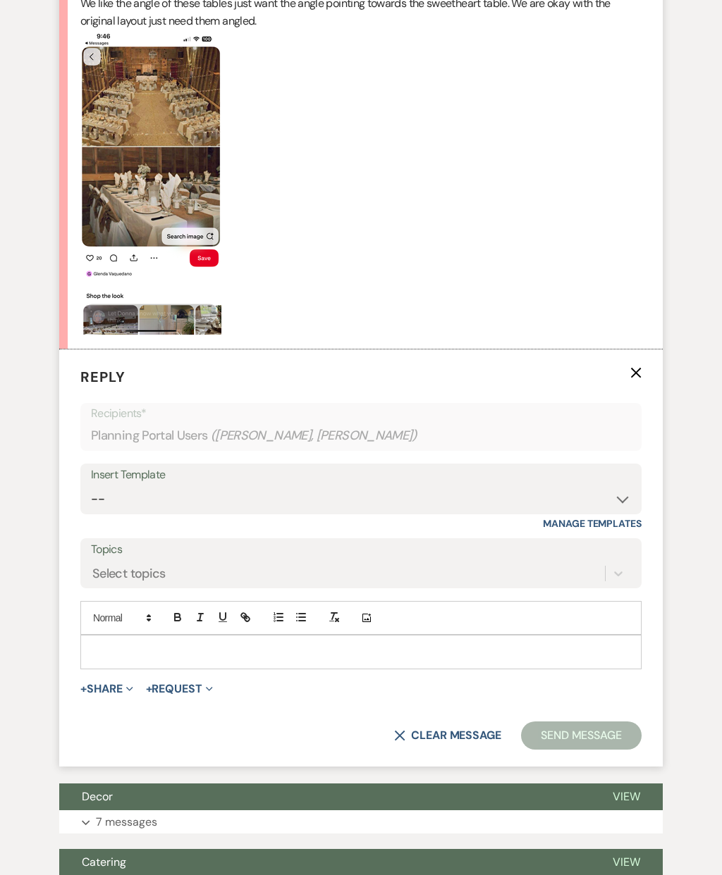
click at [142, 681] on div "+ Share Expand Doc Upload Documents Add Photo Images Pref Vendors Preferred ven…" at bounding box center [360, 689] width 561 height 17
click at [131, 682] on span "Expand" at bounding box center [128, 689] width 11 height 15
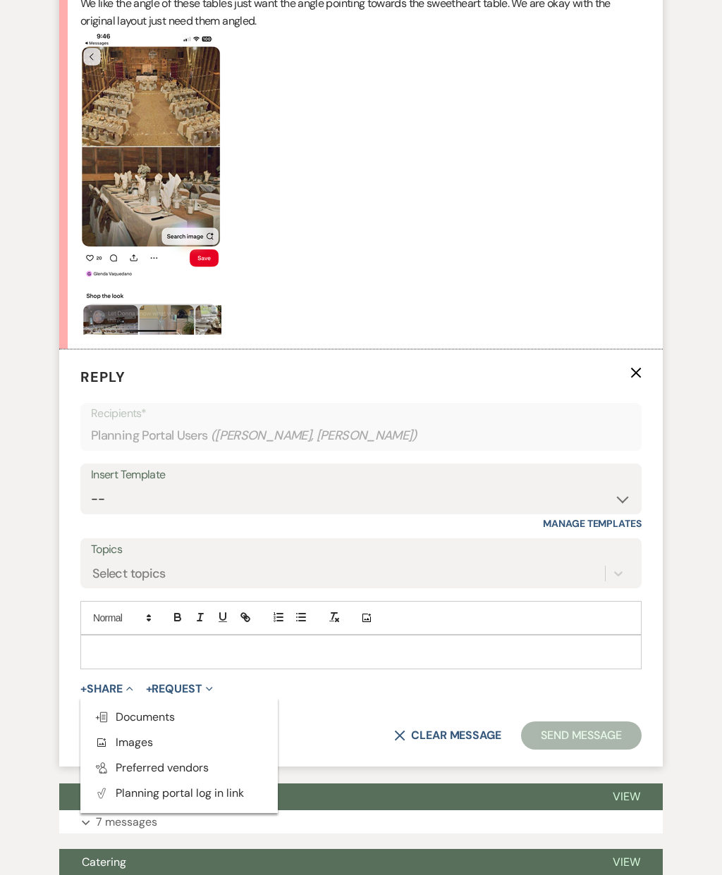
click at [166, 730] on button "Add Photo Images" at bounding box center [178, 742] width 197 height 25
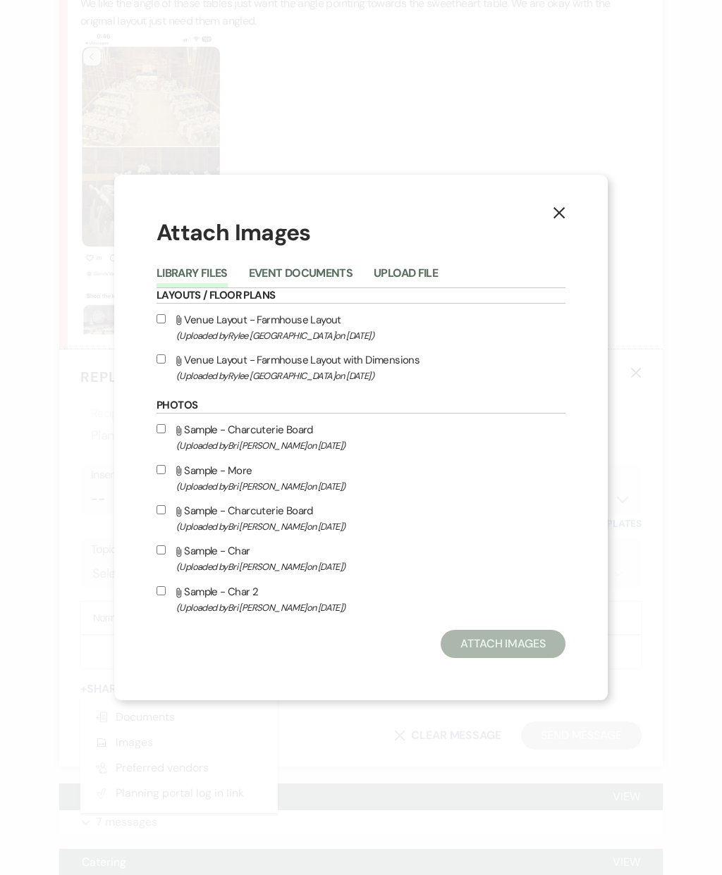
click at [416, 275] on button "Upload File" at bounding box center [406, 278] width 64 height 20
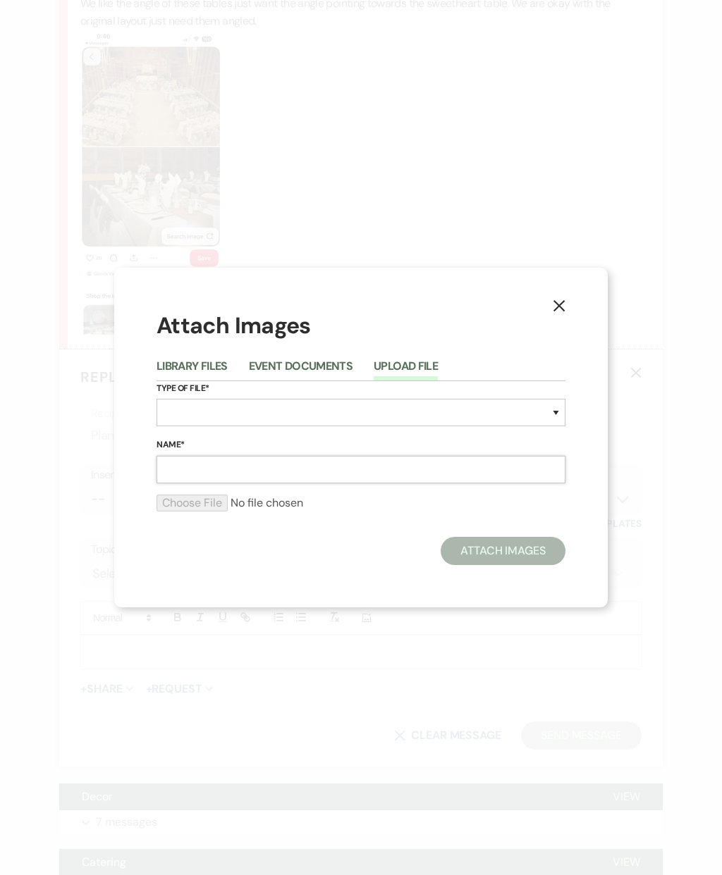
click at [281, 461] on input "Name*" at bounding box center [360, 469] width 409 height 27
click at [485, 406] on select "Special Event Insurance Vendor Certificate of Insurance Contracts / Rental Agre…" at bounding box center [360, 412] width 409 height 27
click at [519, 548] on button "Attach Images" at bounding box center [503, 551] width 125 height 28
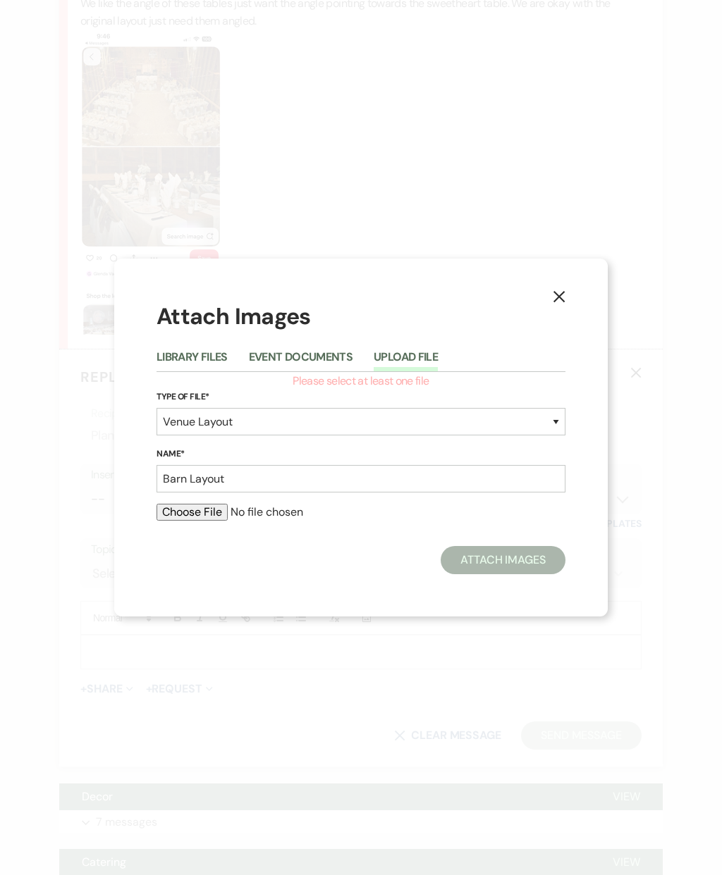
click at [216, 519] on input "file" at bounding box center [360, 512] width 409 height 17
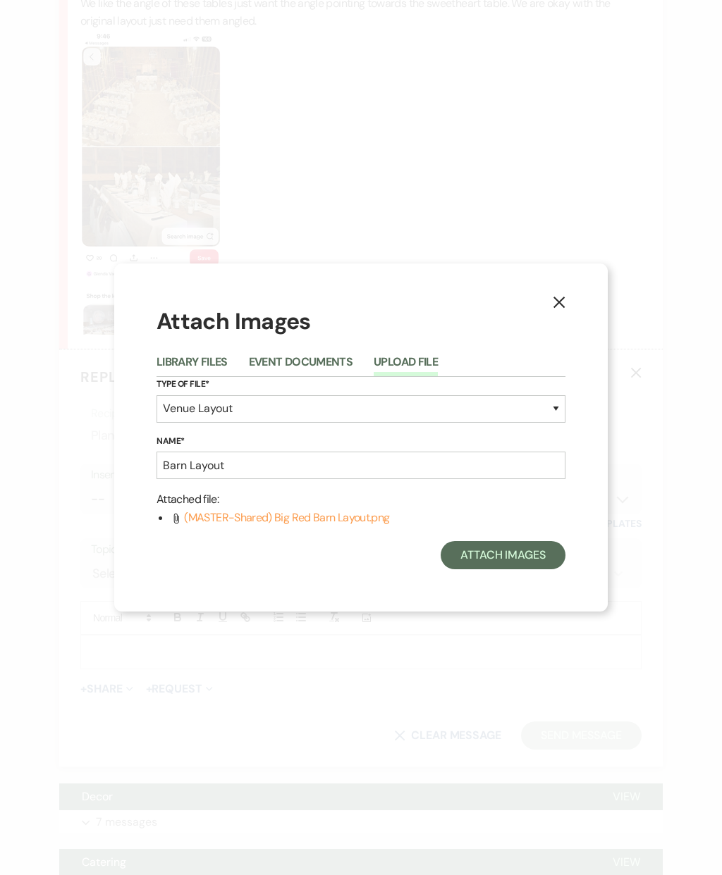
click at [486, 553] on button "Attach Images" at bounding box center [503, 555] width 125 height 28
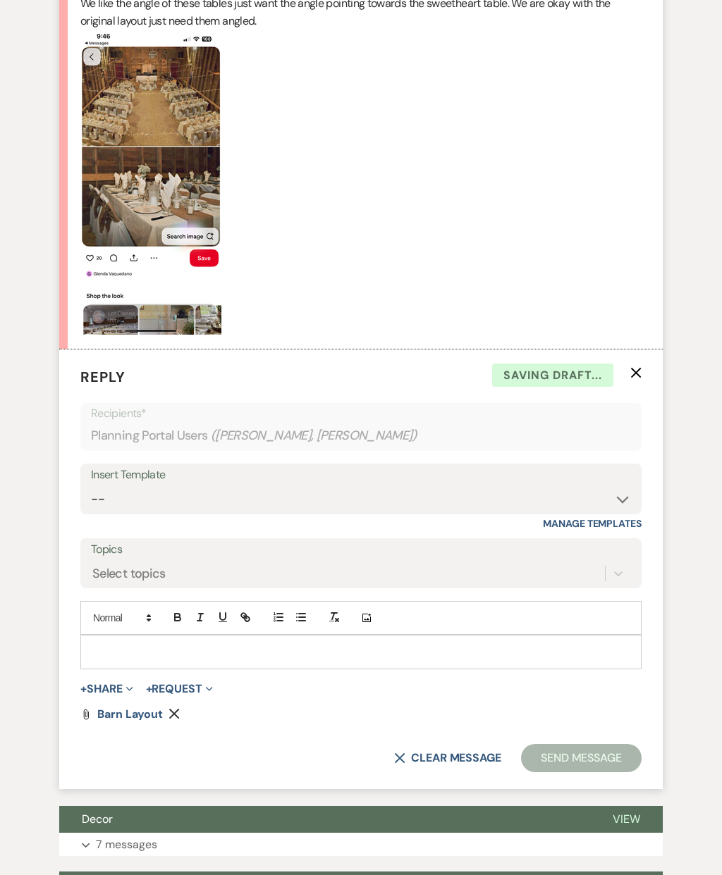
click at [314, 636] on div at bounding box center [361, 652] width 560 height 32
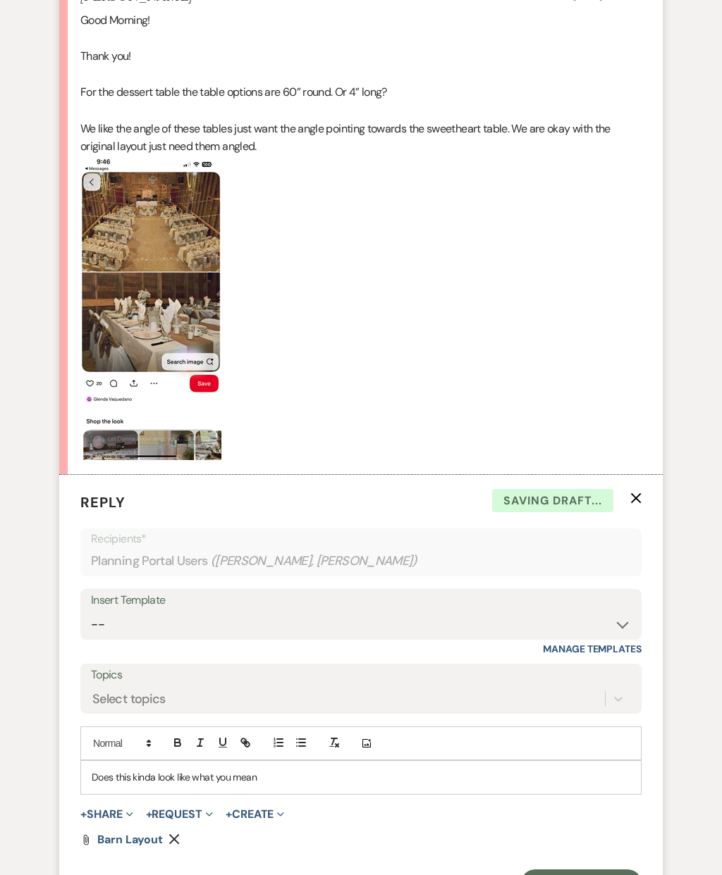
scroll to position [1510, 0]
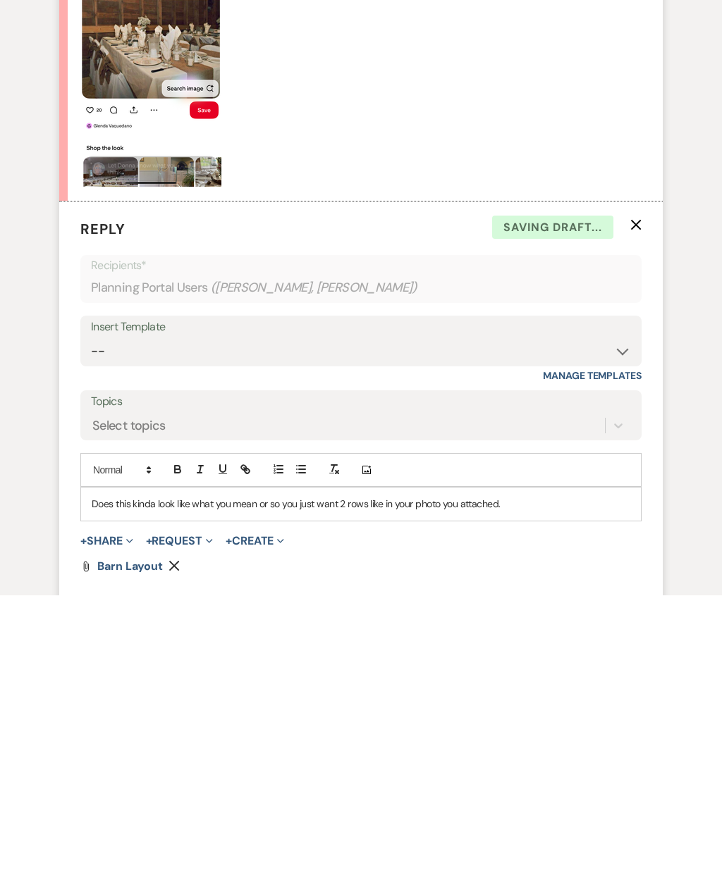
click at [264, 776] on p "Does this kinda look like what you mean or so you just want 2 rows like in your…" at bounding box center [361, 784] width 539 height 16
click at [289, 776] on p "Does this kinda look like what you mean? or so you just want 2 rows like in you…" at bounding box center [361, 784] width 539 height 16
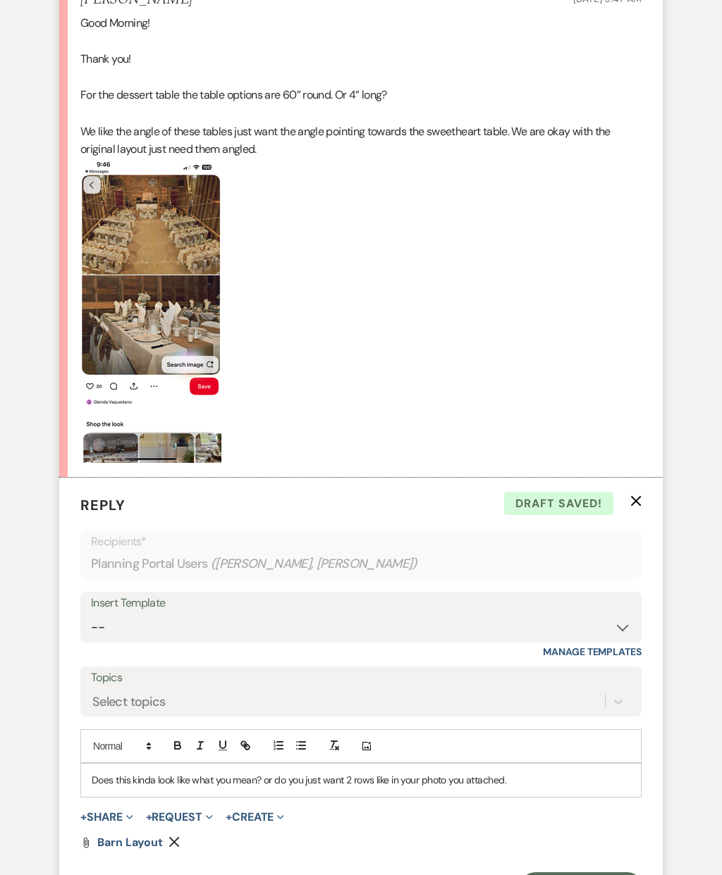
scroll to position [1513, 0]
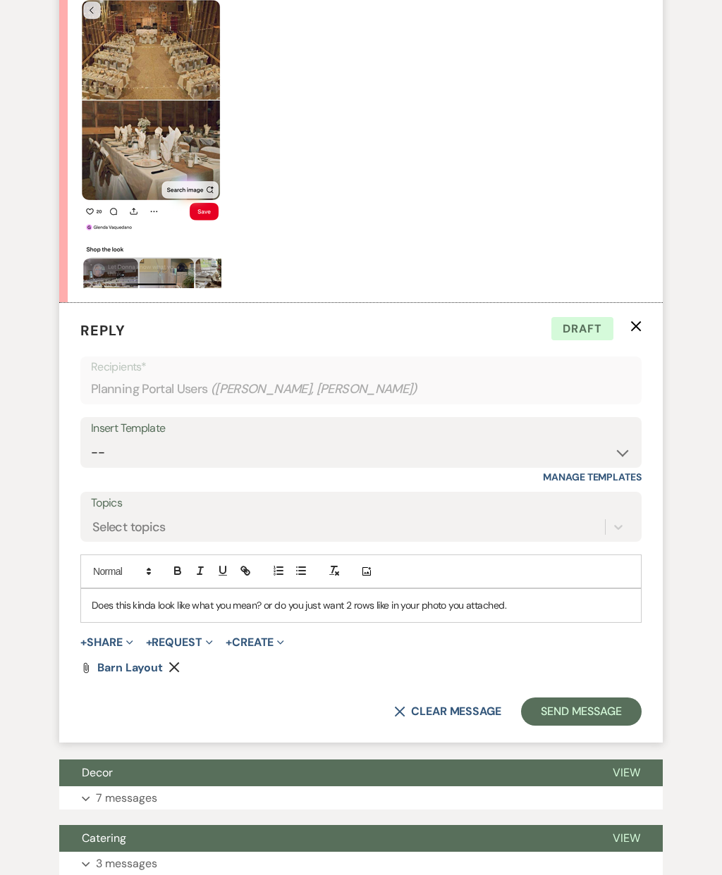
click at [546, 598] on p "Does this kinda look like what you mean? or do you just want 2 rows like in you…" at bounding box center [361, 606] width 539 height 16
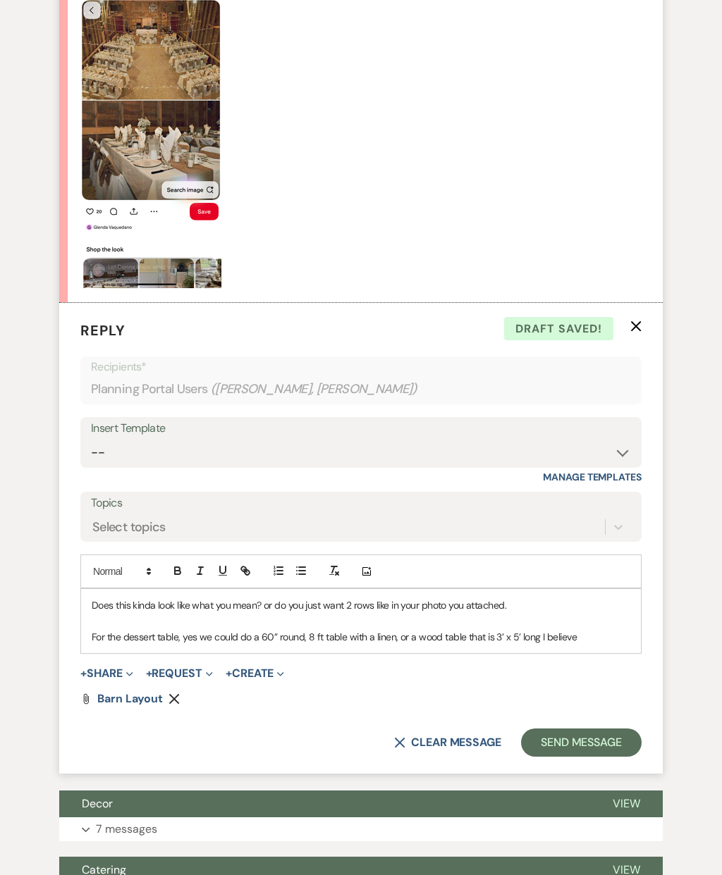
click at [202, 629] on p "For the dessert table, yes we could do a 60” round, 8 ft table with a linen, or…" at bounding box center [361, 637] width 539 height 16
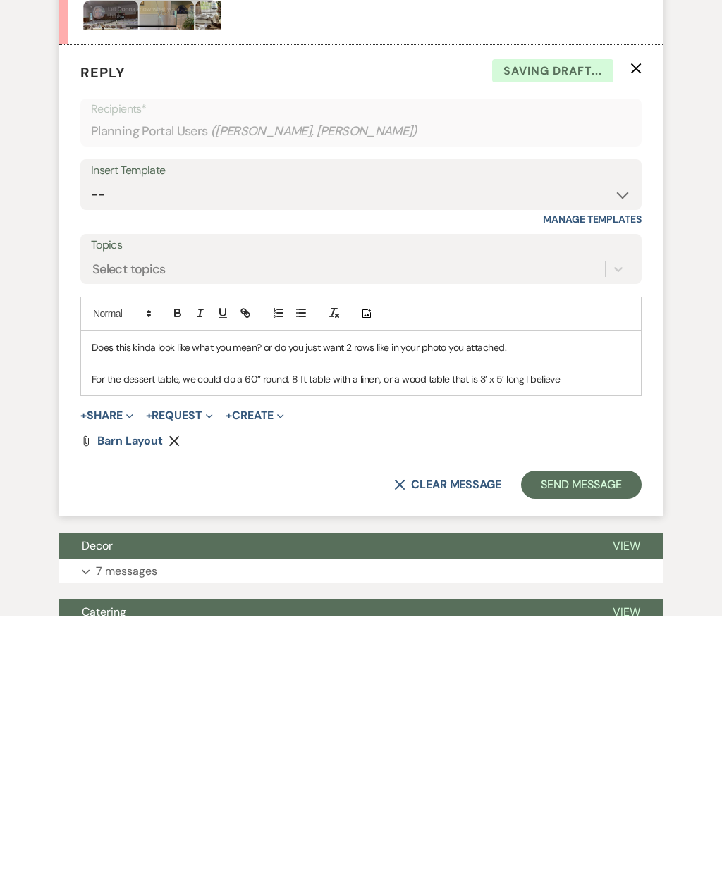
click at [293, 630] on p "For the dessert table, we could do a 60” round, 8 ft table with a linen, or a w…" at bounding box center [361, 638] width 539 height 16
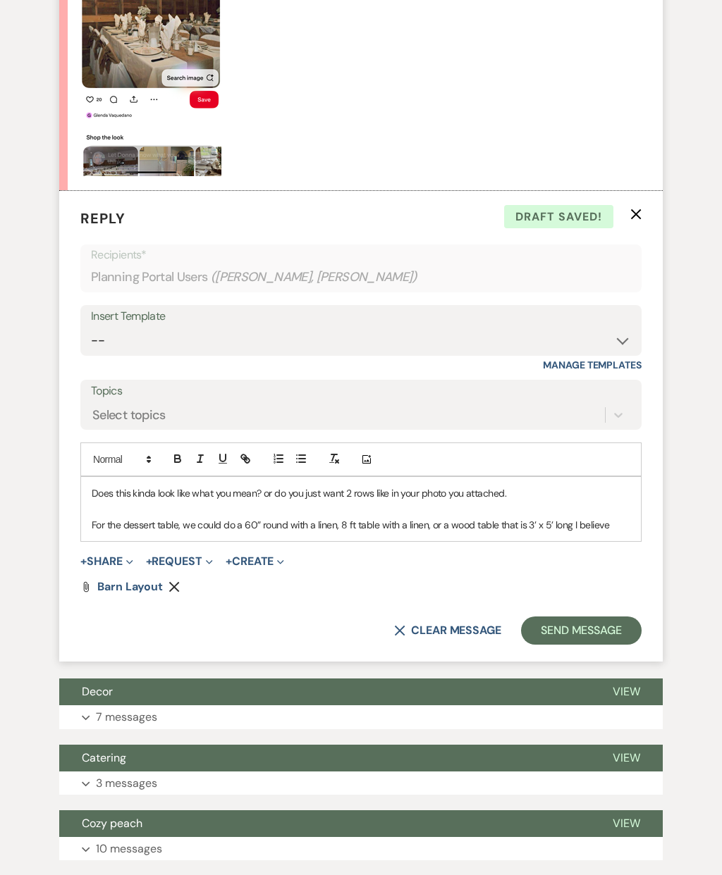
scroll to position [1795, 0]
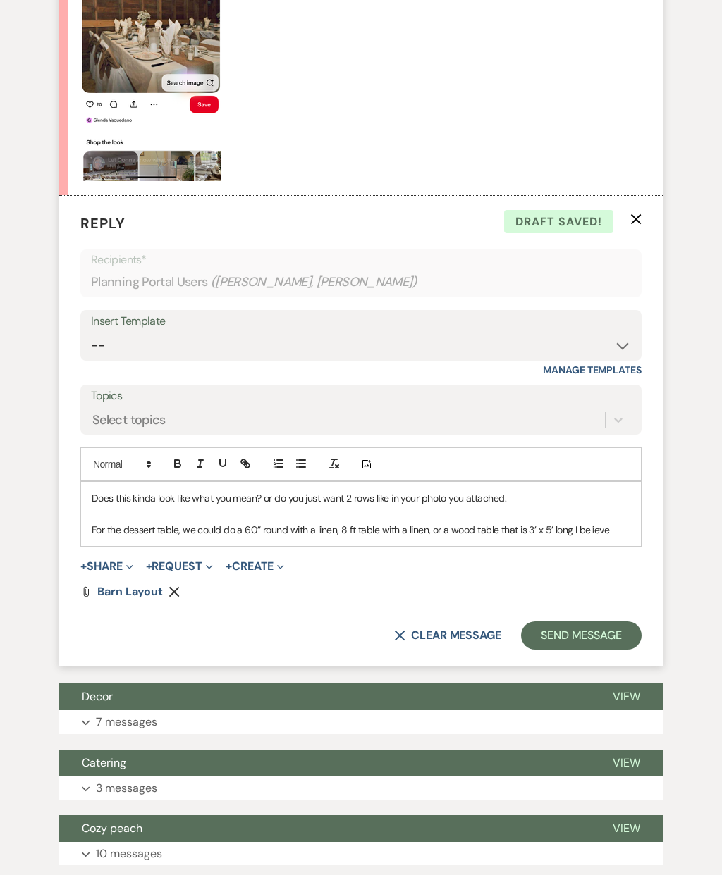
click at [613, 523] on p "For the dessert table, we could do a 60” round with a linen, 8 ft table with a …" at bounding box center [361, 531] width 539 height 16
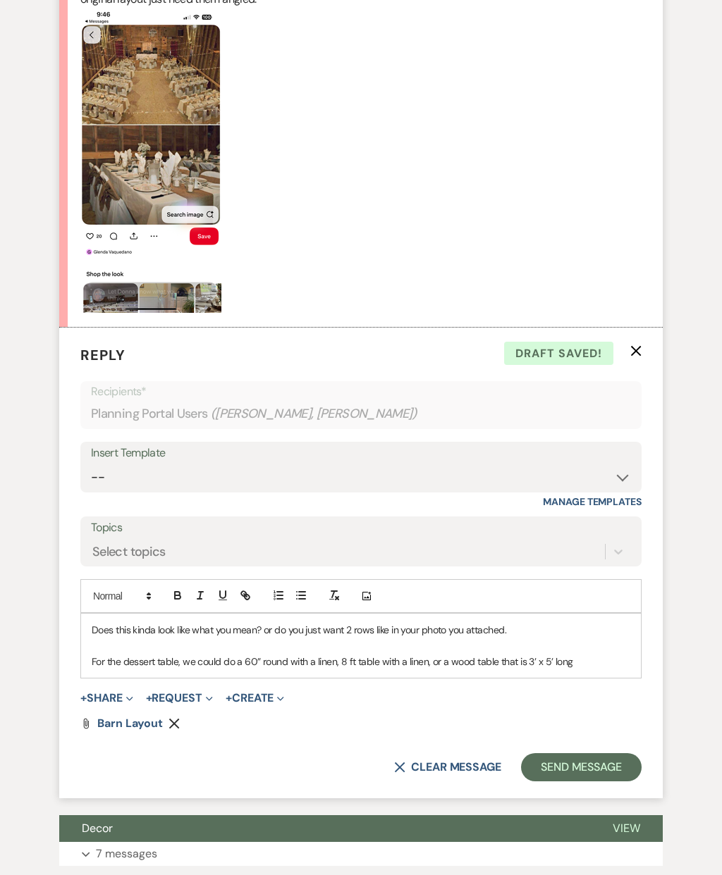
scroll to position [1663, 0]
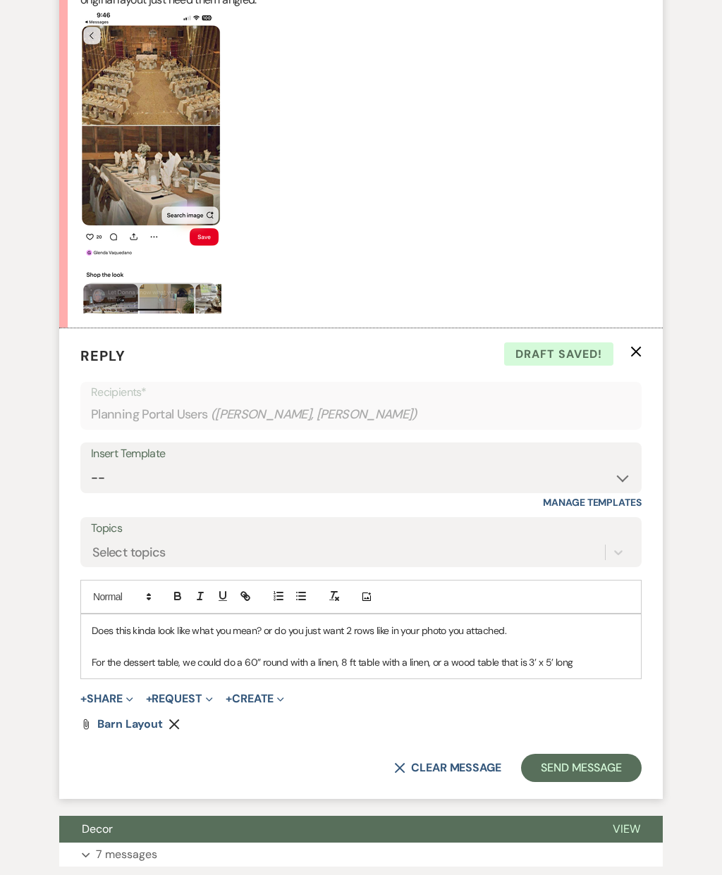
click at [589, 754] on button "Send Message" at bounding box center [581, 768] width 121 height 28
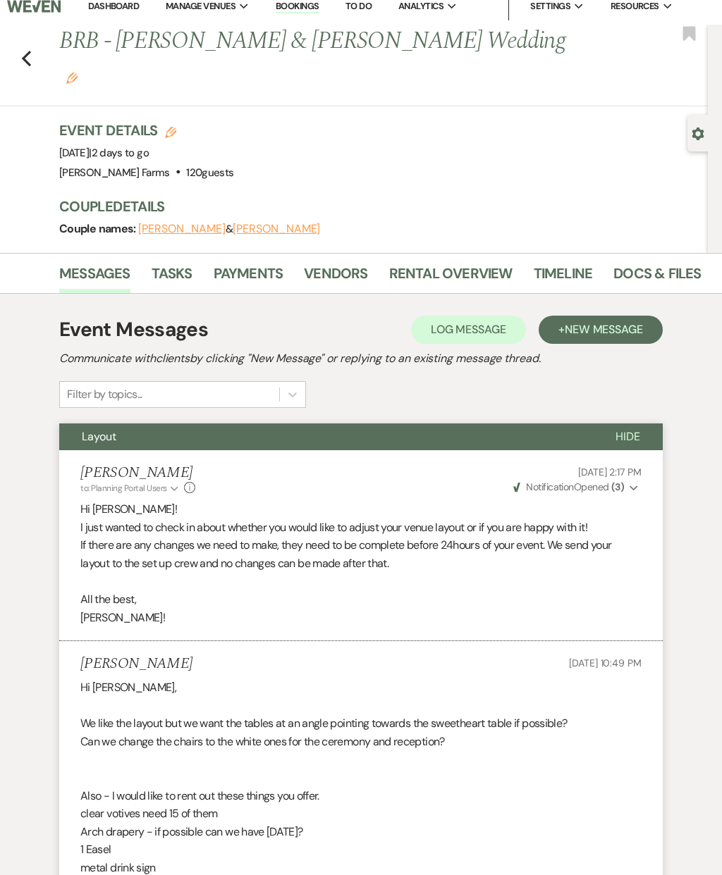
scroll to position [0, 0]
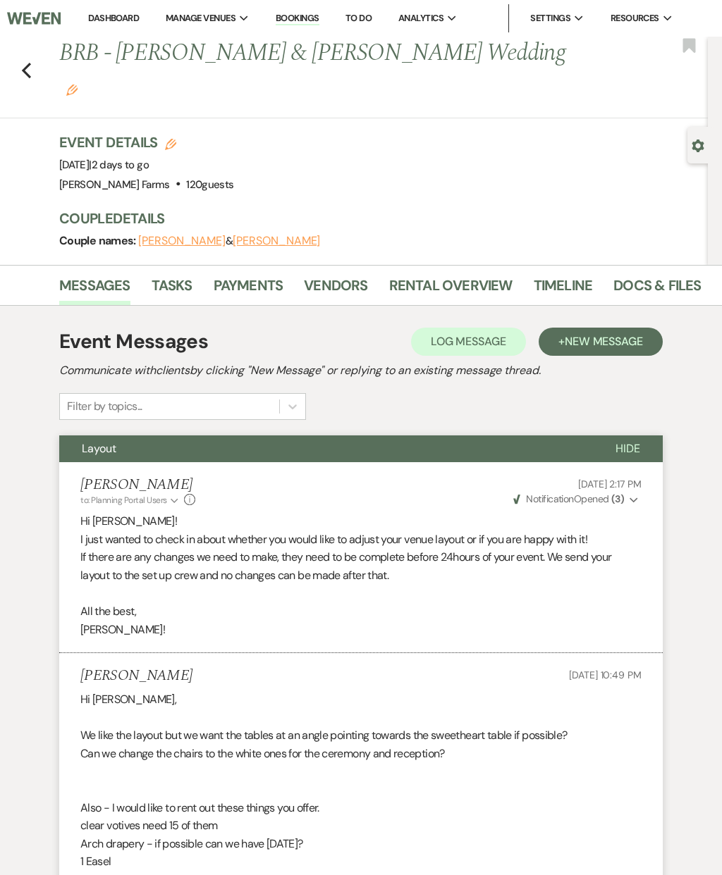
click at [114, 18] on link "Dashboard" at bounding box center [113, 18] width 51 height 12
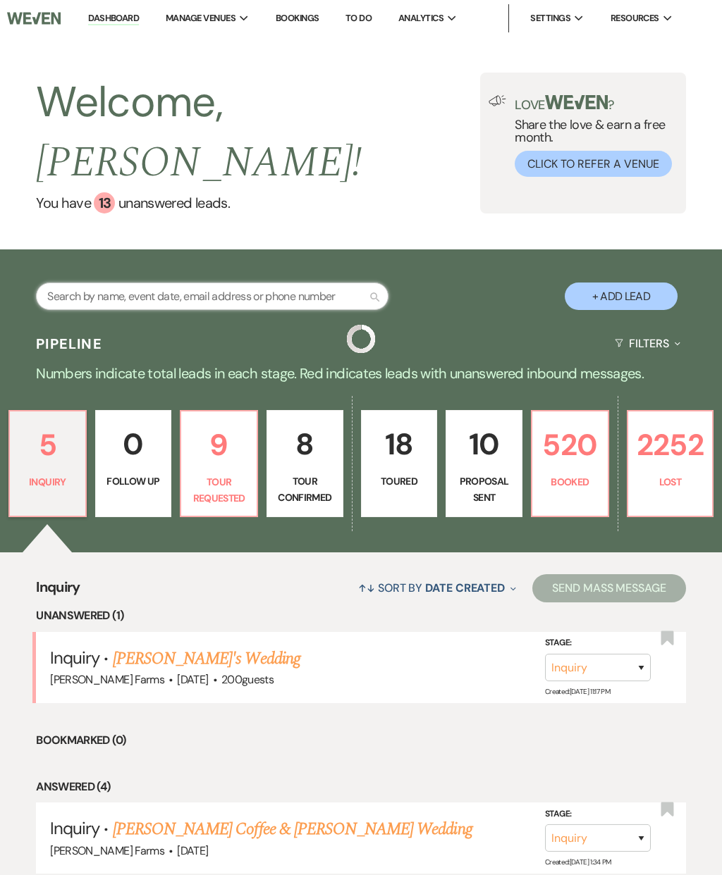
click at [257, 283] on input "text" at bounding box center [212, 296] width 352 height 27
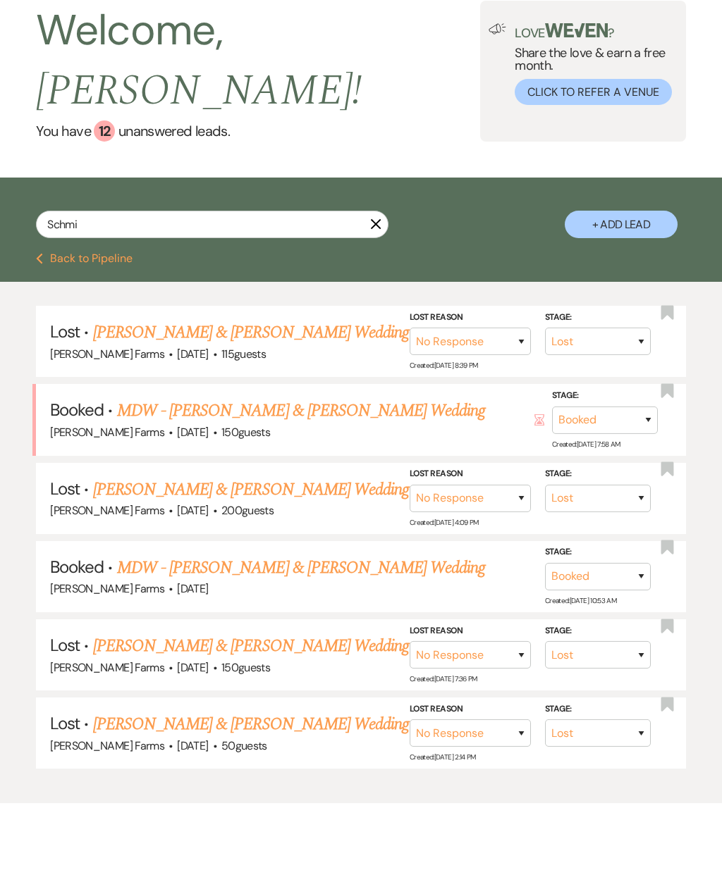
click at [404, 470] on link "MDW - [PERSON_NAME] & [PERSON_NAME] Wedding" at bounding box center [301, 482] width 369 height 25
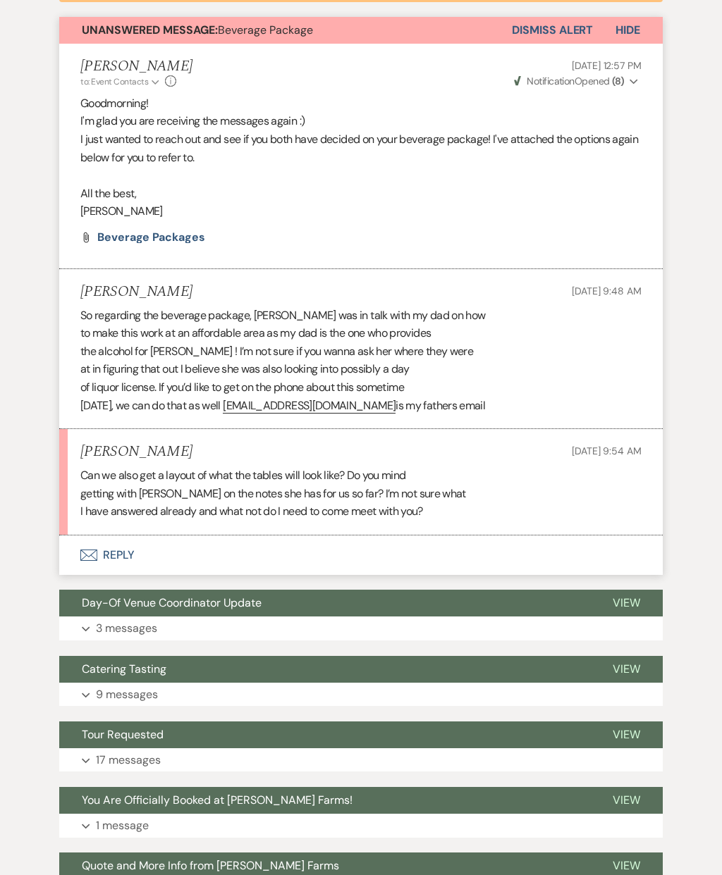
scroll to position [569, 0]
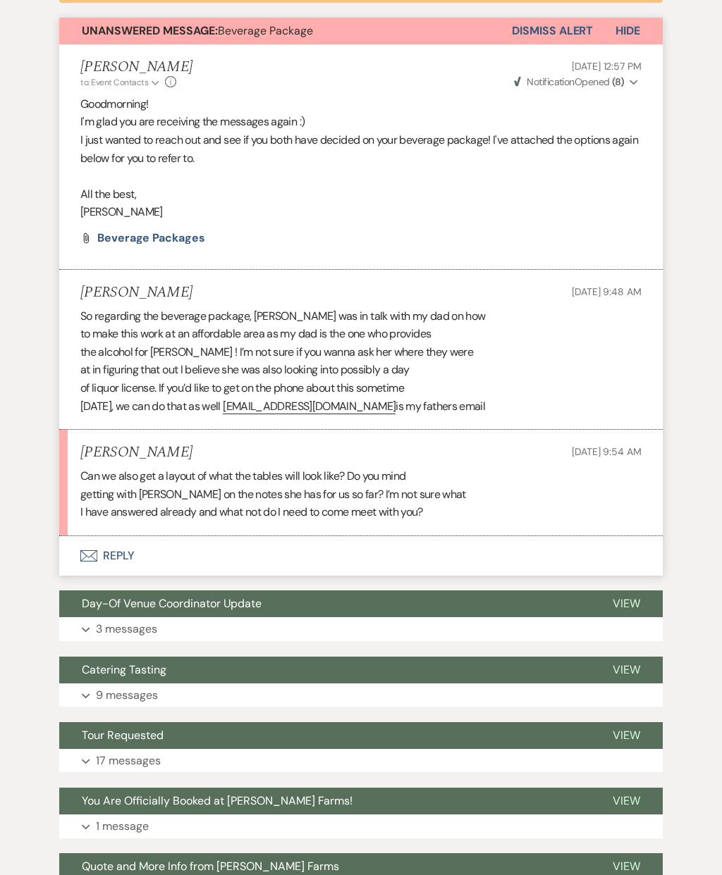
click at [133, 557] on button "Envelope Reply" at bounding box center [360, 555] width 603 height 39
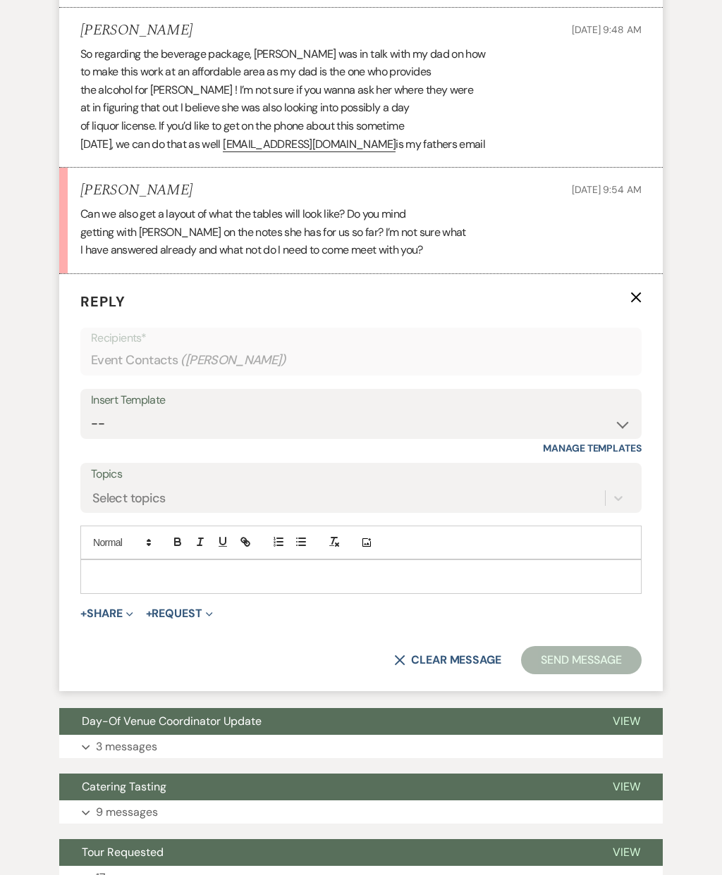
scroll to position [867, 0]
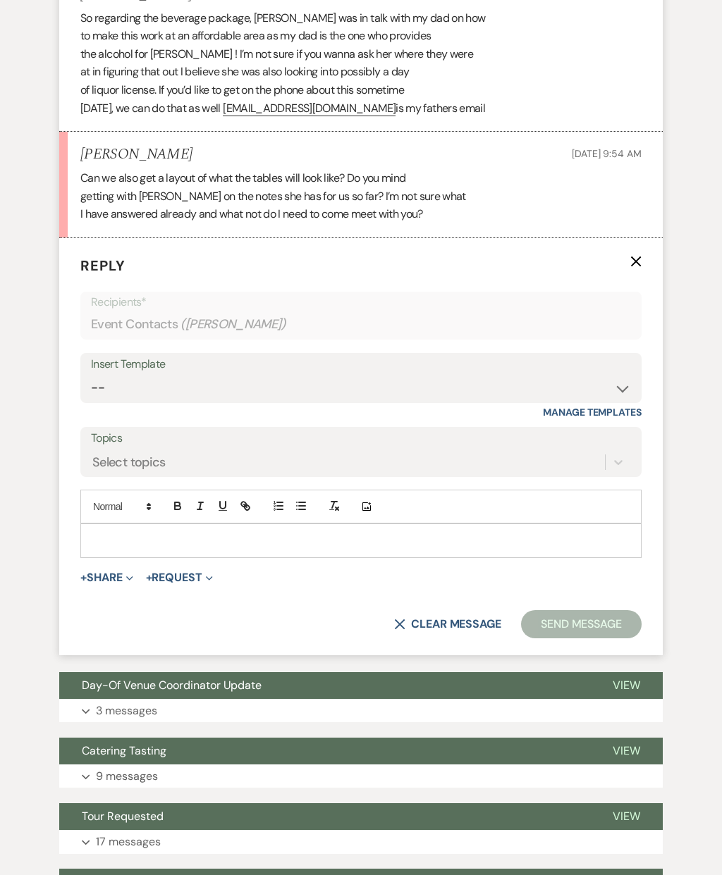
click at [558, 533] on p at bounding box center [361, 541] width 539 height 16
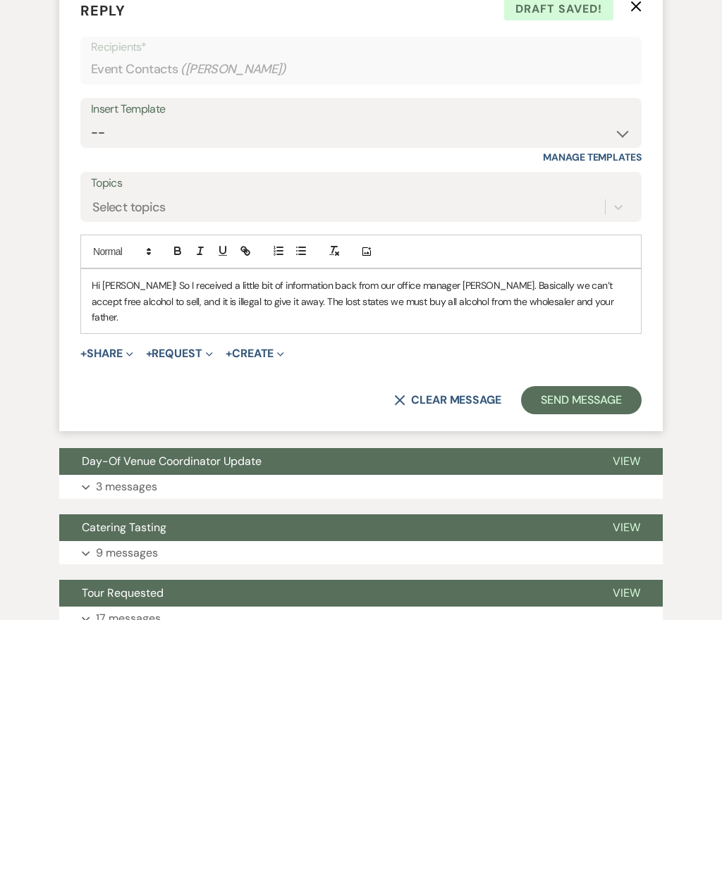
scroll to position [1091, 0]
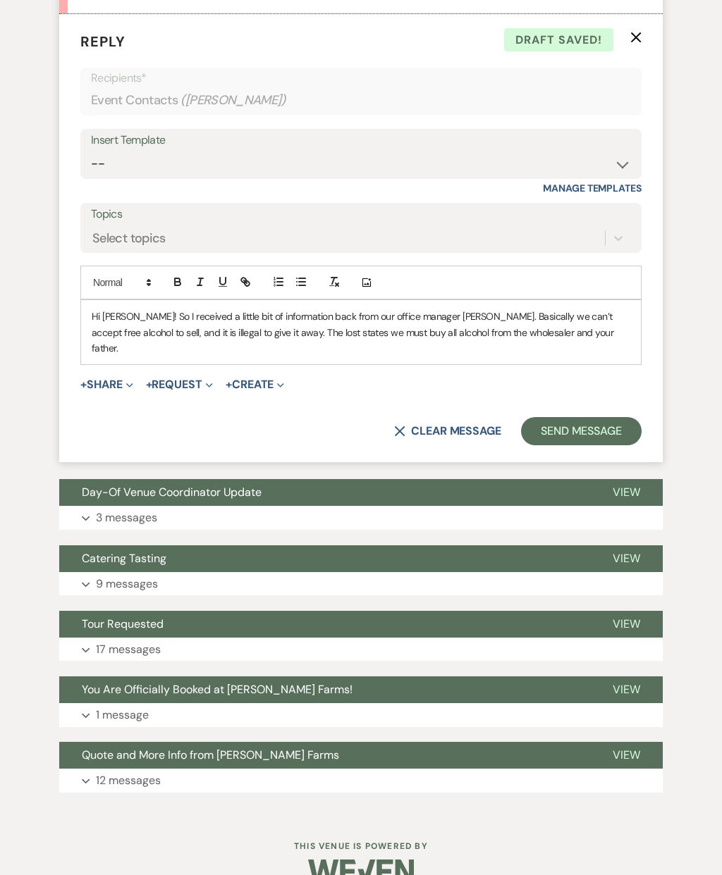
click at [560, 326] on p "Hi [PERSON_NAME]! So I received a little bit of information back from our offic…" at bounding box center [361, 332] width 539 height 47
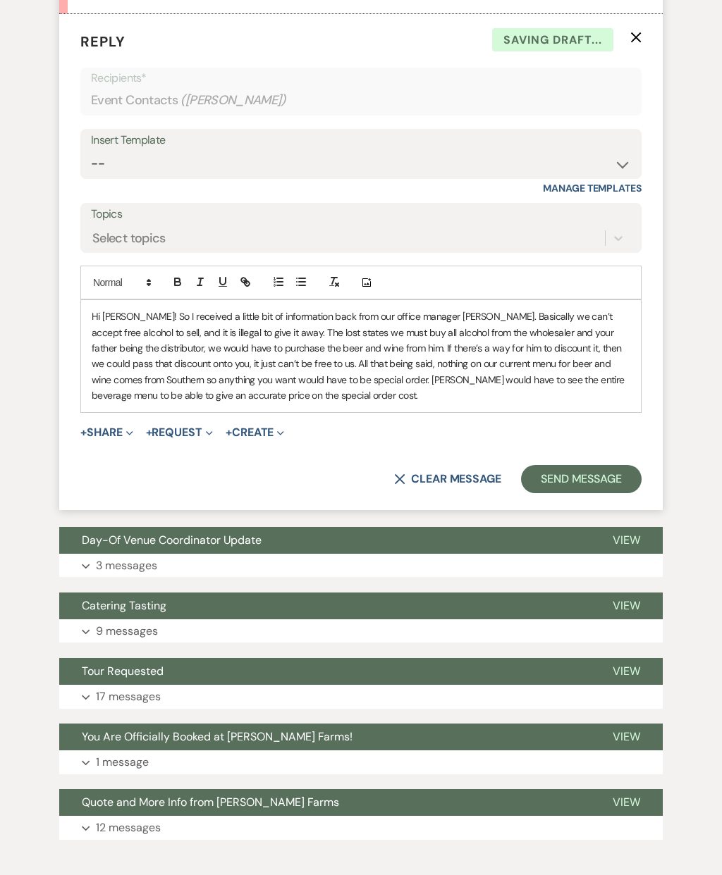
click at [154, 314] on p "Hi [PERSON_NAME]! So I received a little bit of information back from our offic…" at bounding box center [361, 356] width 539 height 94
click at [146, 309] on p "Hi [PERSON_NAME]! So I received a little bit of information back from our offic…" at bounding box center [361, 356] width 539 height 94
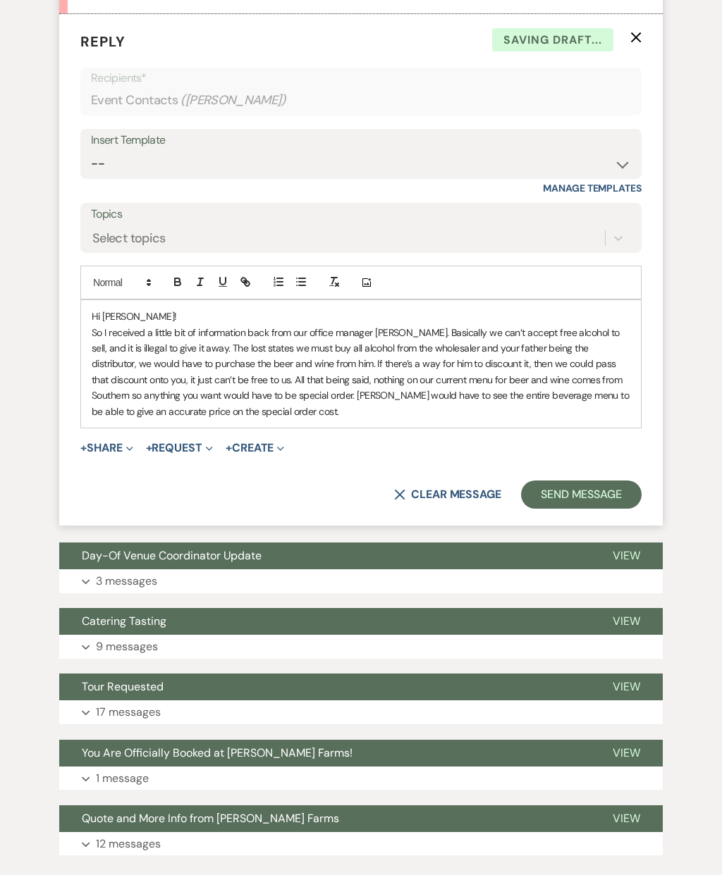
click at [393, 313] on p "Hi [PERSON_NAME]!" at bounding box center [361, 317] width 539 height 16
click at [399, 325] on p "So I received a little bit of information back from our office manager [PERSON_…" at bounding box center [361, 372] width 539 height 94
click at [217, 334] on p "So I received a little bit of information back from our office manager [PERSON_…" at bounding box center [361, 372] width 539 height 94
click at [577, 334] on p "So I received a little bit of information back from our office manager [PERSON_…" at bounding box center [361, 372] width 539 height 94
click at [140, 385] on p "So I received a little bit of information back from our office manager [PERSON_…" at bounding box center [361, 372] width 539 height 94
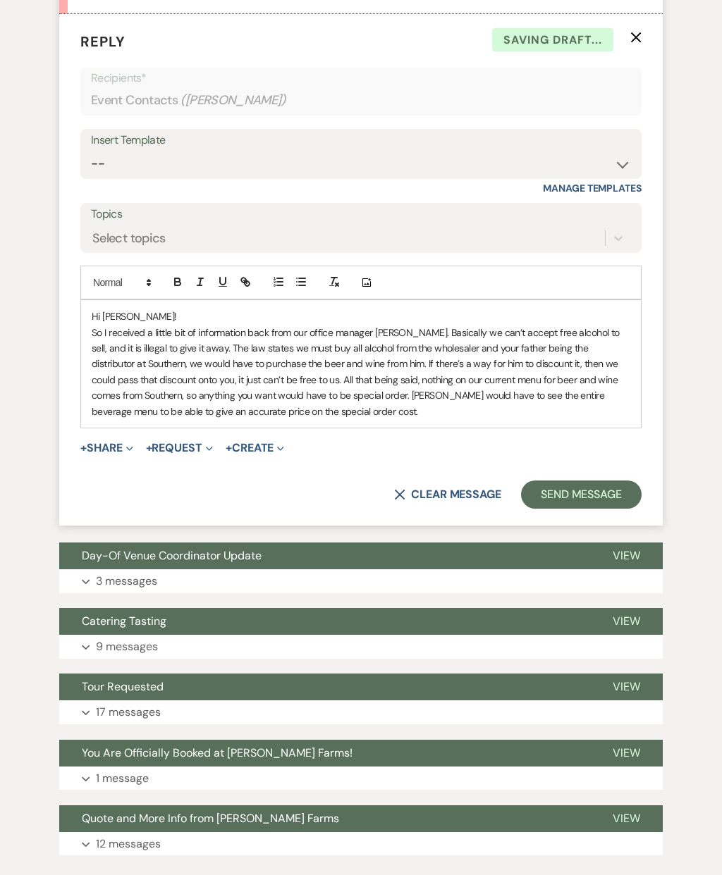
click at [306, 376] on p "So I received a little bit of information back from our office manager [PERSON_…" at bounding box center [361, 372] width 539 height 94
click at [362, 386] on p "So I received a little bit of information back from our office manager [PERSON_…" at bounding box center [361, 372] width 539 height 94
click at [386, 383] on p "So I received a little bit of information back from our office manager [PERSON_…" at bounding box center [361, 372] width 539 height 94
click at [317, 398] on p "So I received a little bit of information back from our office manager [PERSON_…" at bounding box center [361, 372] width 539 height 94
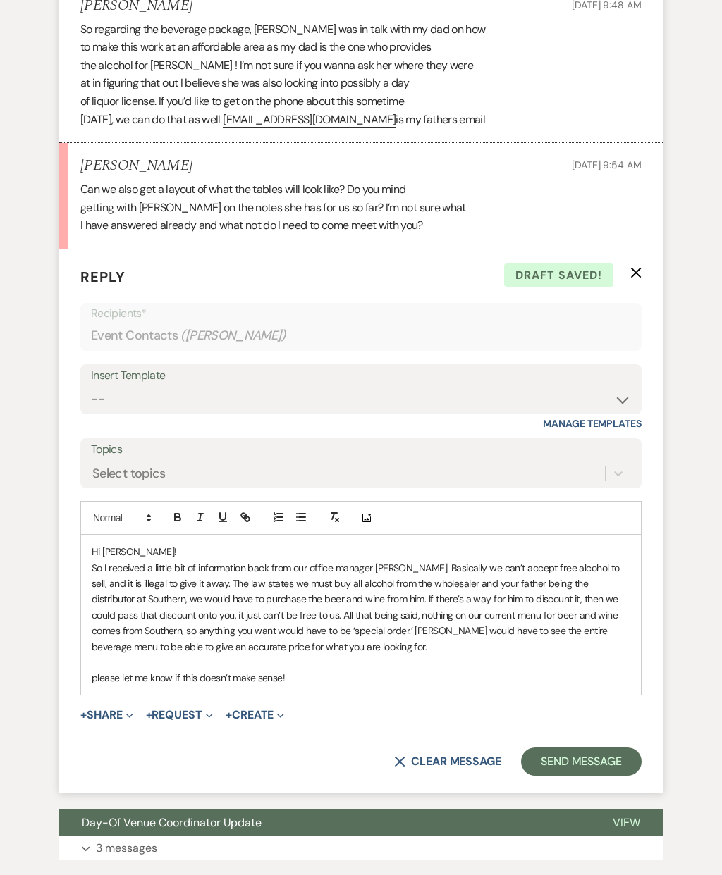
scroll to position [854, 0]
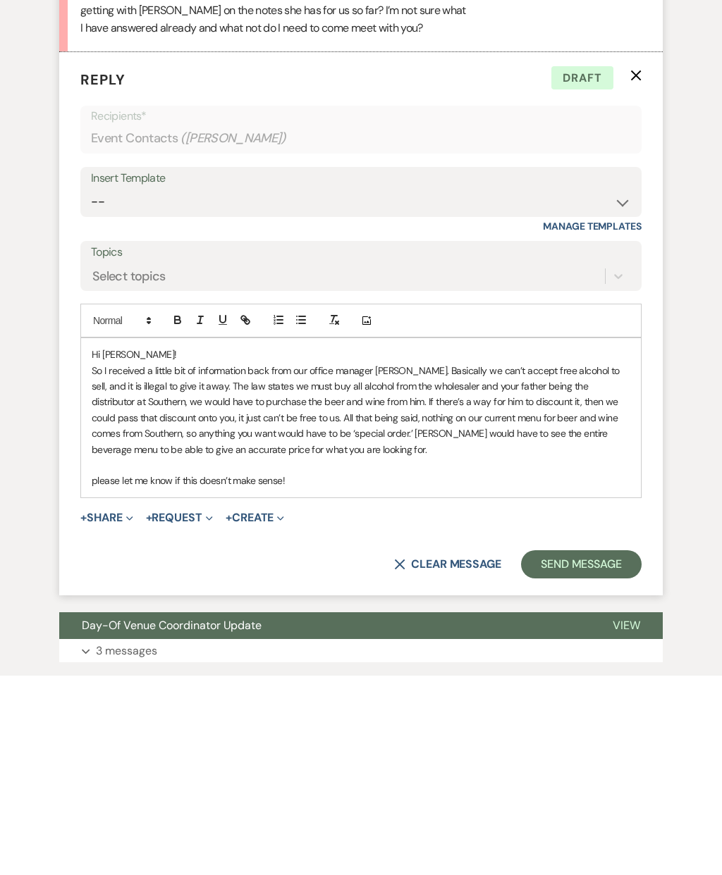
click at [585, 750] on button "Send Message" at bounding box center [581, 764] width 121 height 28
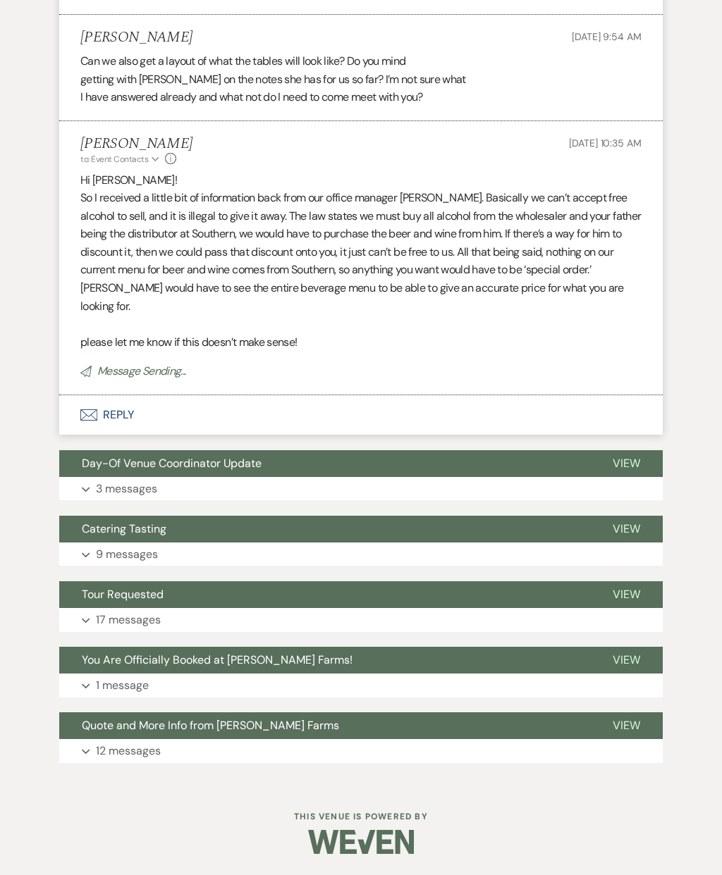
scroll to position [893, 0]
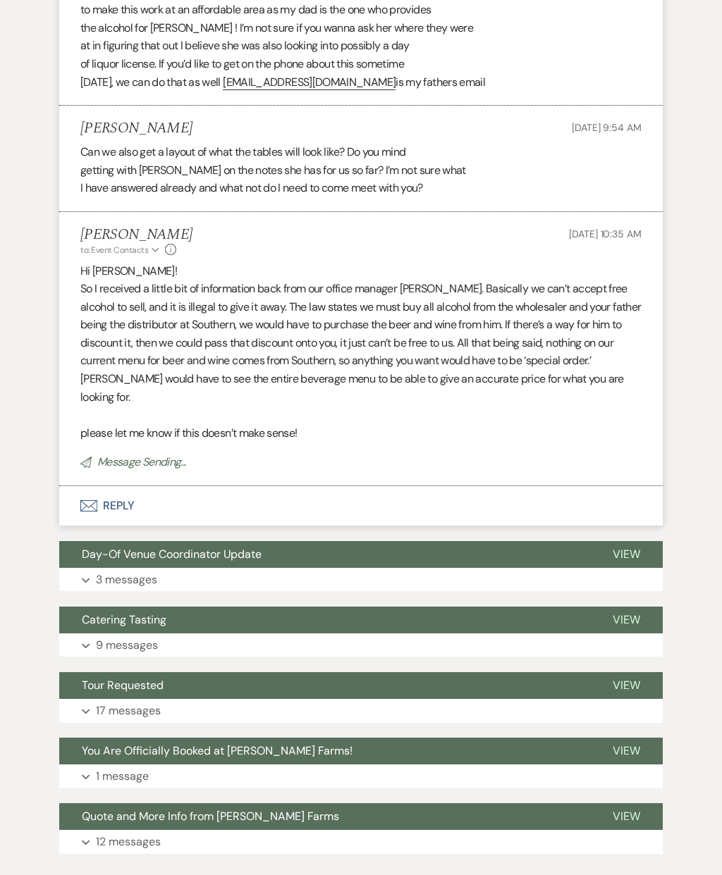
click at [133, 486] on button "Envelope Reply" at bounding box center [360, 505] width 603 height 39
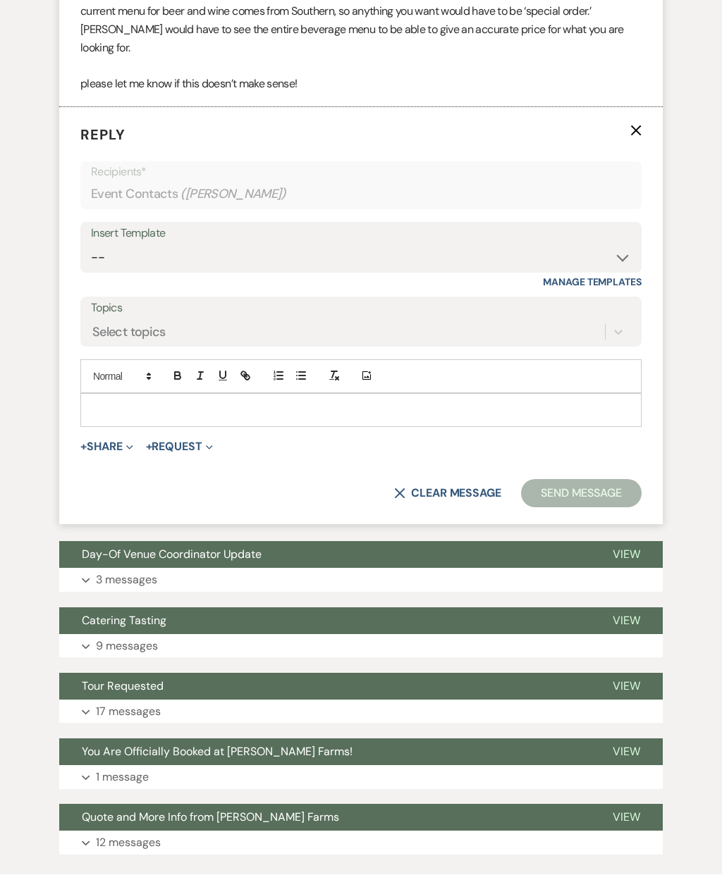
scroll to position [1298, 0]
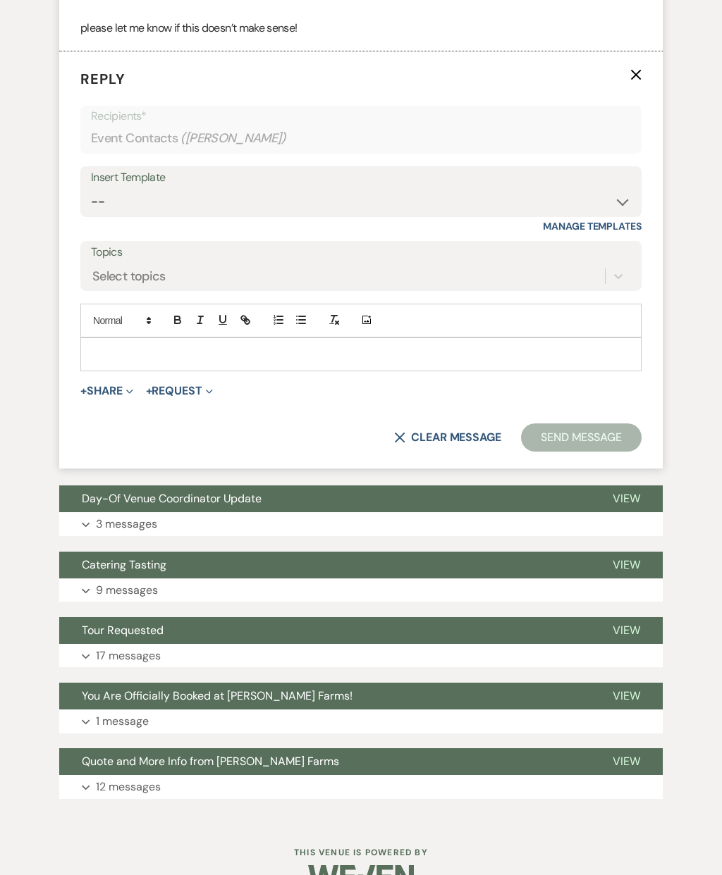
click at [288, 644] on button "Expand 17 messages" at bounding box center [360, 656] width 603 height 24
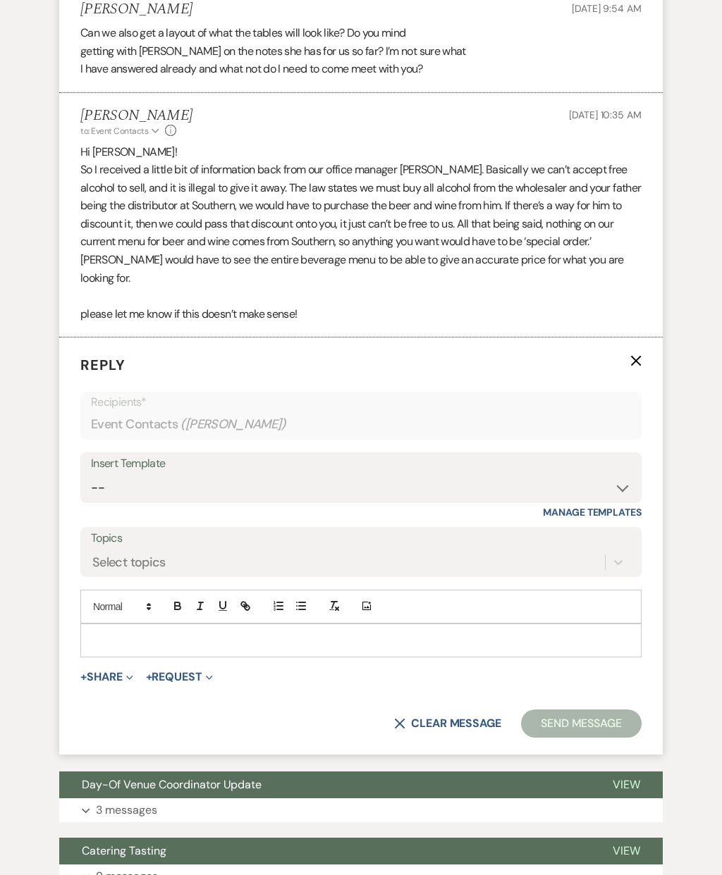
scroll to position [1012, 0]
click at [634, 355] on p "Reply X" at bounding box center [360, 365] width 561 height 21
click at [465, 719] on button "X Clear message" at bounding box center [447, 724] width 107 height 11
click at [635, 356] on icon "X" at bounding box center [635, 361] width 11 height 11
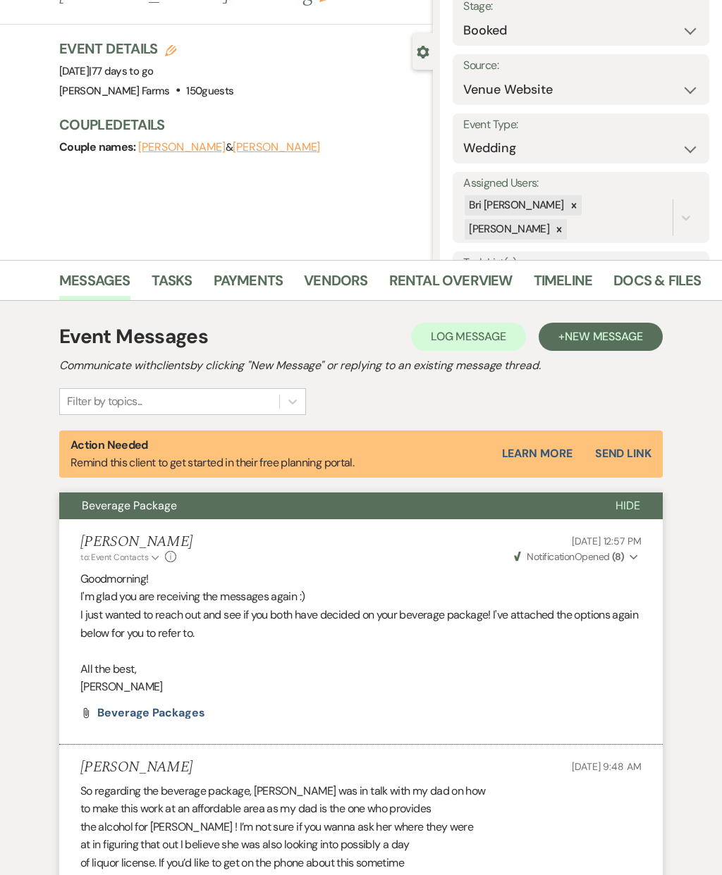
scroll to position [0, 0]
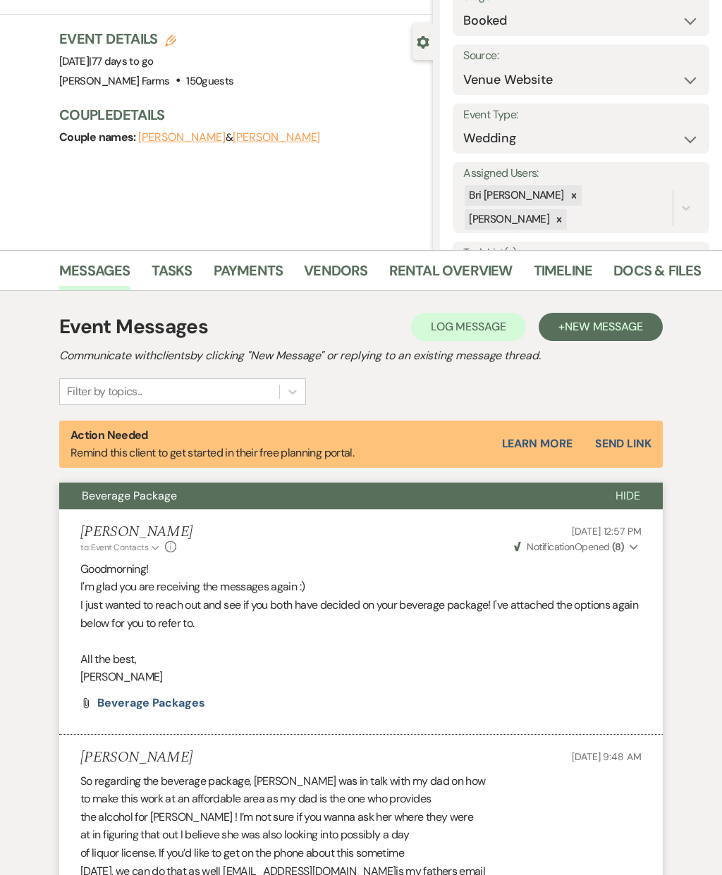
click at [614, 324] on span "New Message" at bounding box center [604, 327] width 78 height 15
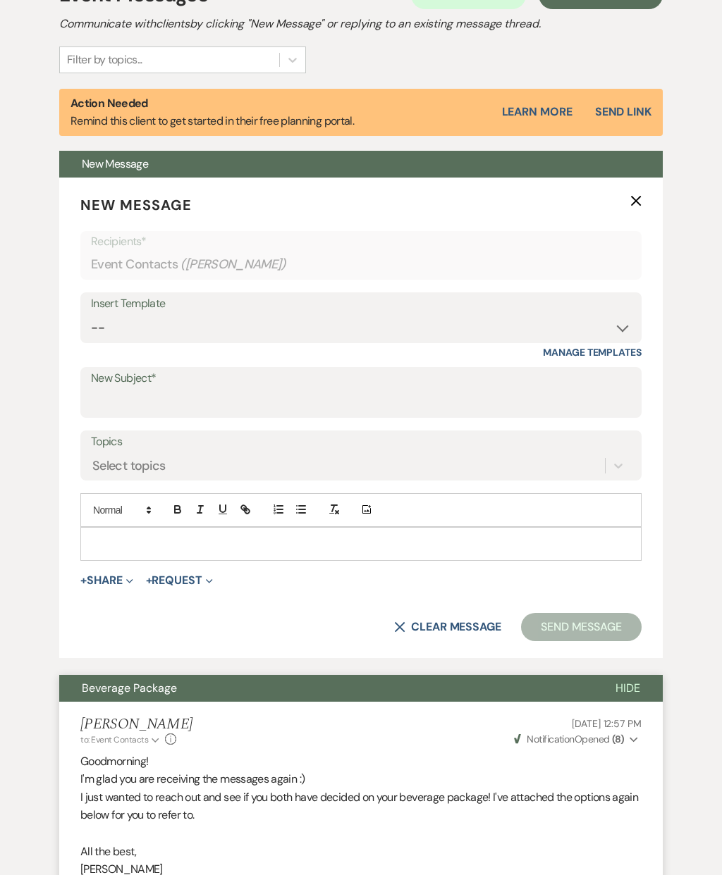
scroll to position [438, 0]
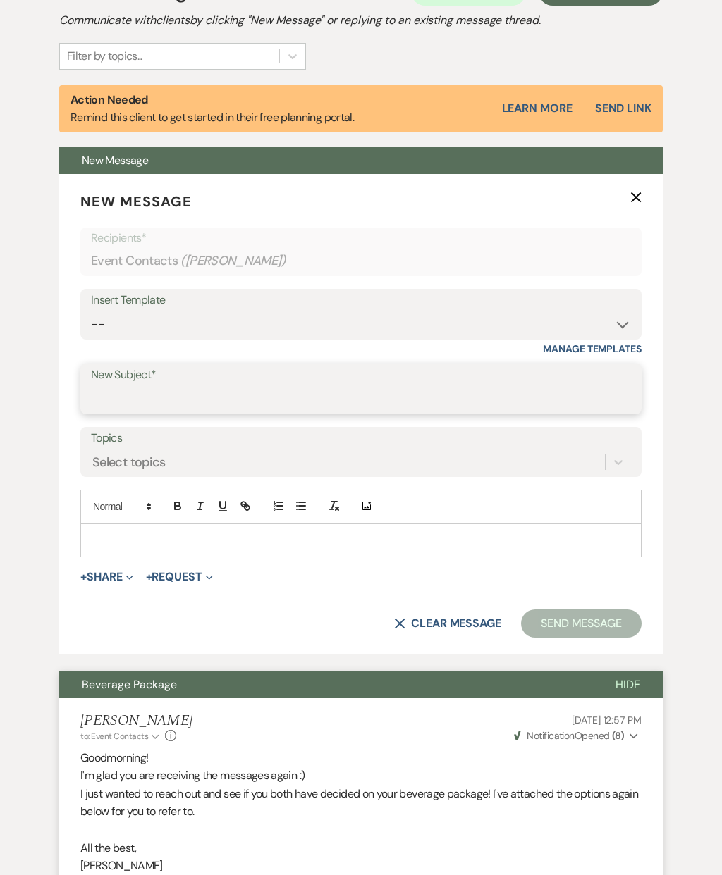
click at [210, 398] on input "New Subject*" at bounding box center [361, 399] width 540 height 27
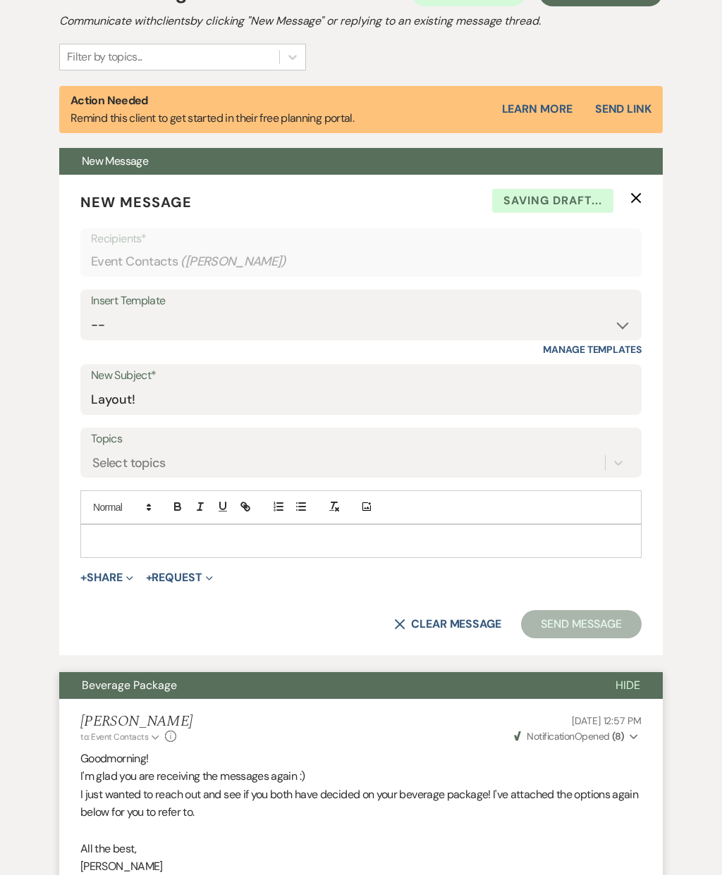
click at [219, 536] on p at bounding box center [361, 542] width 539 height 16
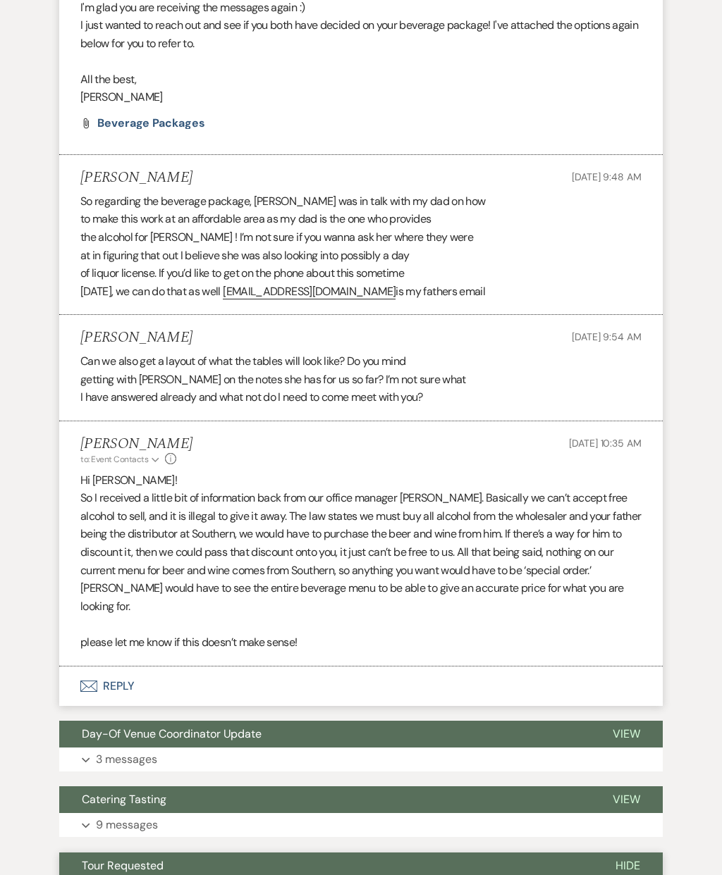
scroll to position [1224, 0]
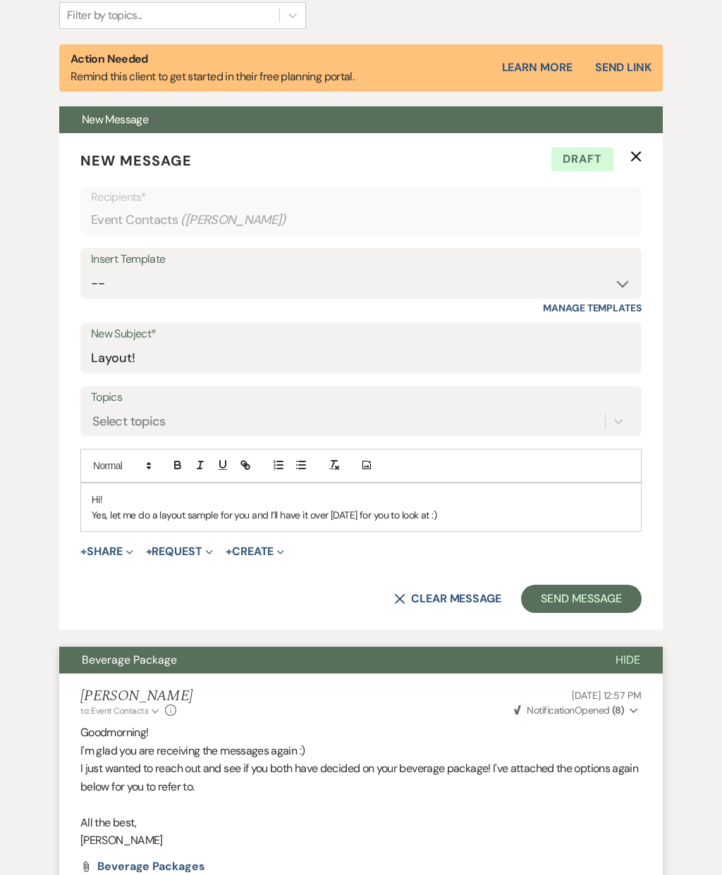
click at [468, 502] on p "Hi!" at bounding box center [361, 500] width 539 height 16
click at [462, 514] on p "Yes, let me do a layout sample for you and I’ll have it over [DATE] for you to …" at bounding box center [361, 516] width 539 height 16
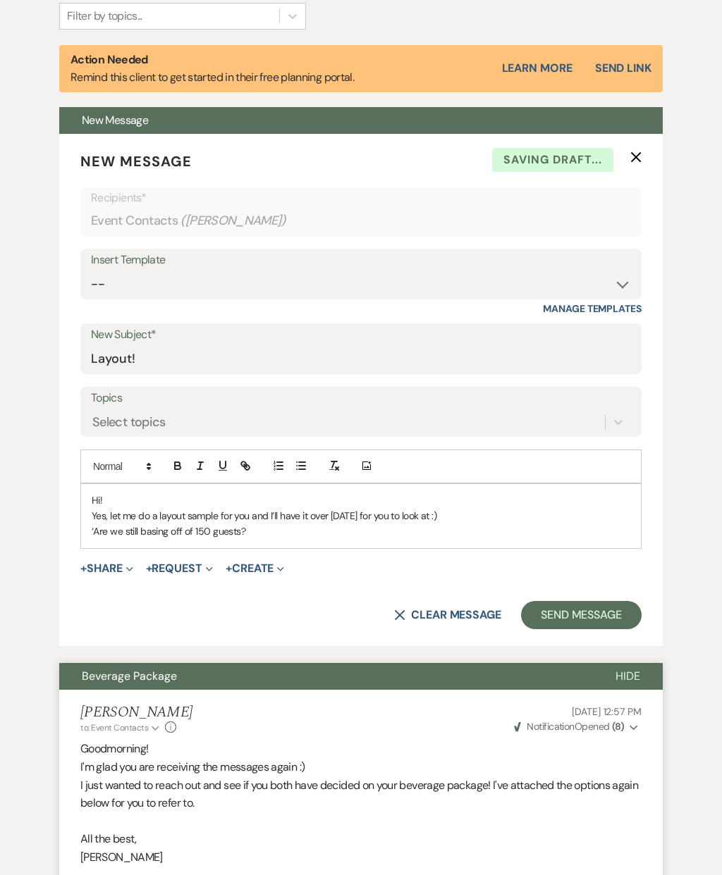
click at [105, 529] on p "‘Are we still basing off of 150 guests?" at bounding box center [361, 532] width 539 height 16
click at [293, 534] on p "Are we still basing off of 150 guests?" at bounding box center [361, 532] width 539 height 16
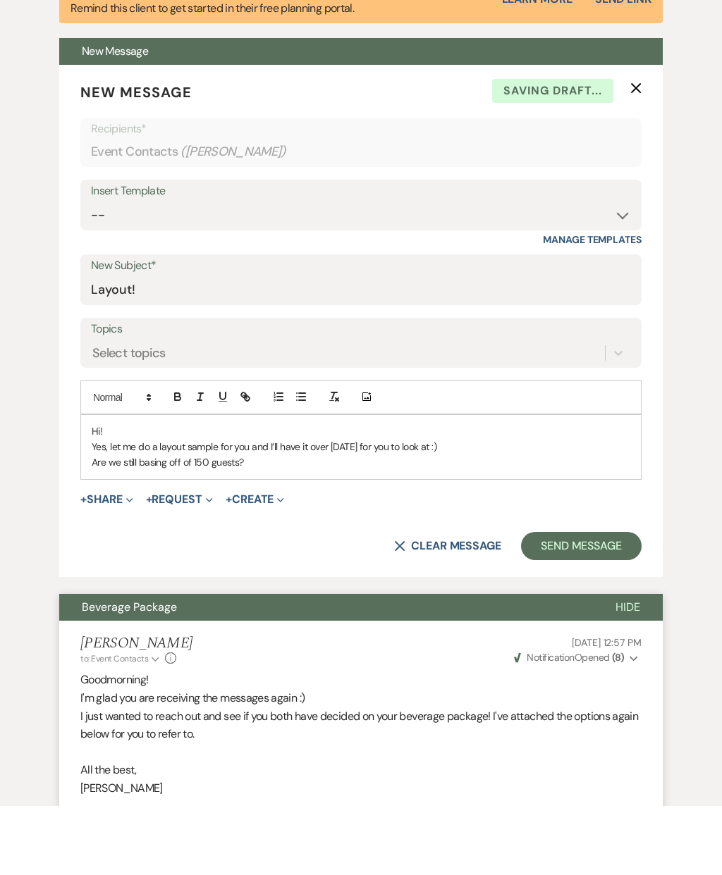
click at [598, 601] on button "Send Message" at bounding box center [581, 615] width 121 height 28
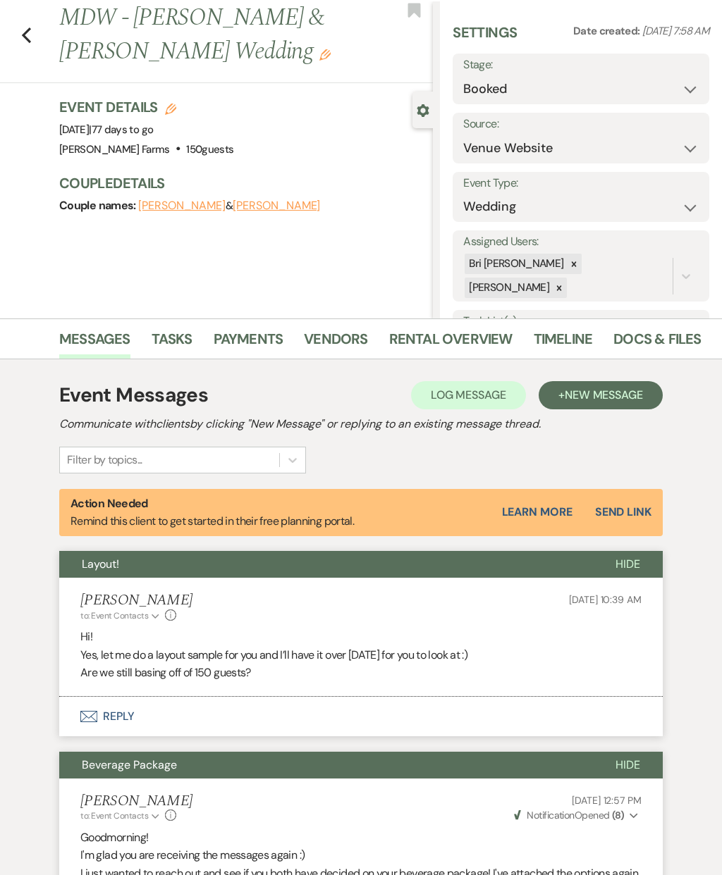
scroll to position [0, 0]
